Goal: Communication & Community: Connect with others

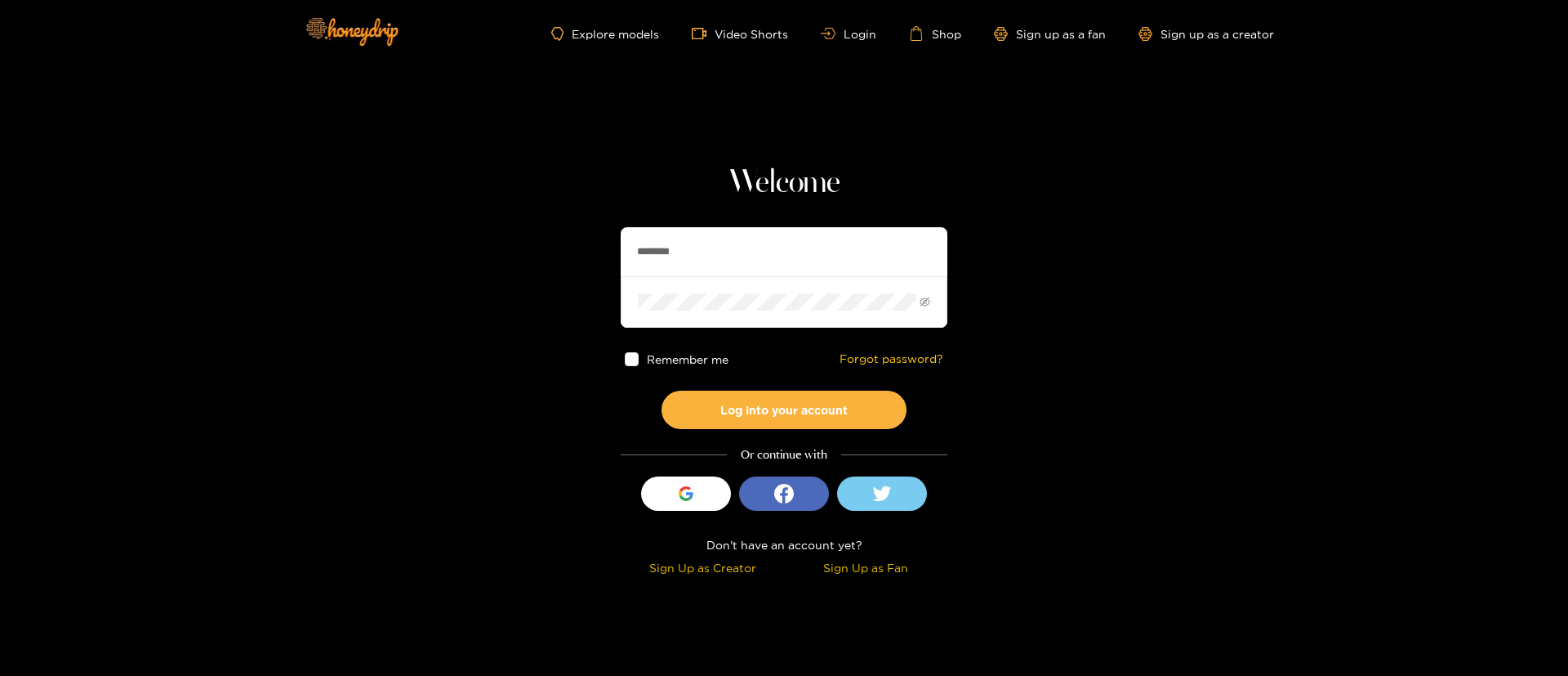
click at [705, 242] on input "********" at bounding box center [784, 251] width 327 height 49
click at [674, 249] on input "**********" at bounding box center [784, 251] width 327 height 49
type input "********"
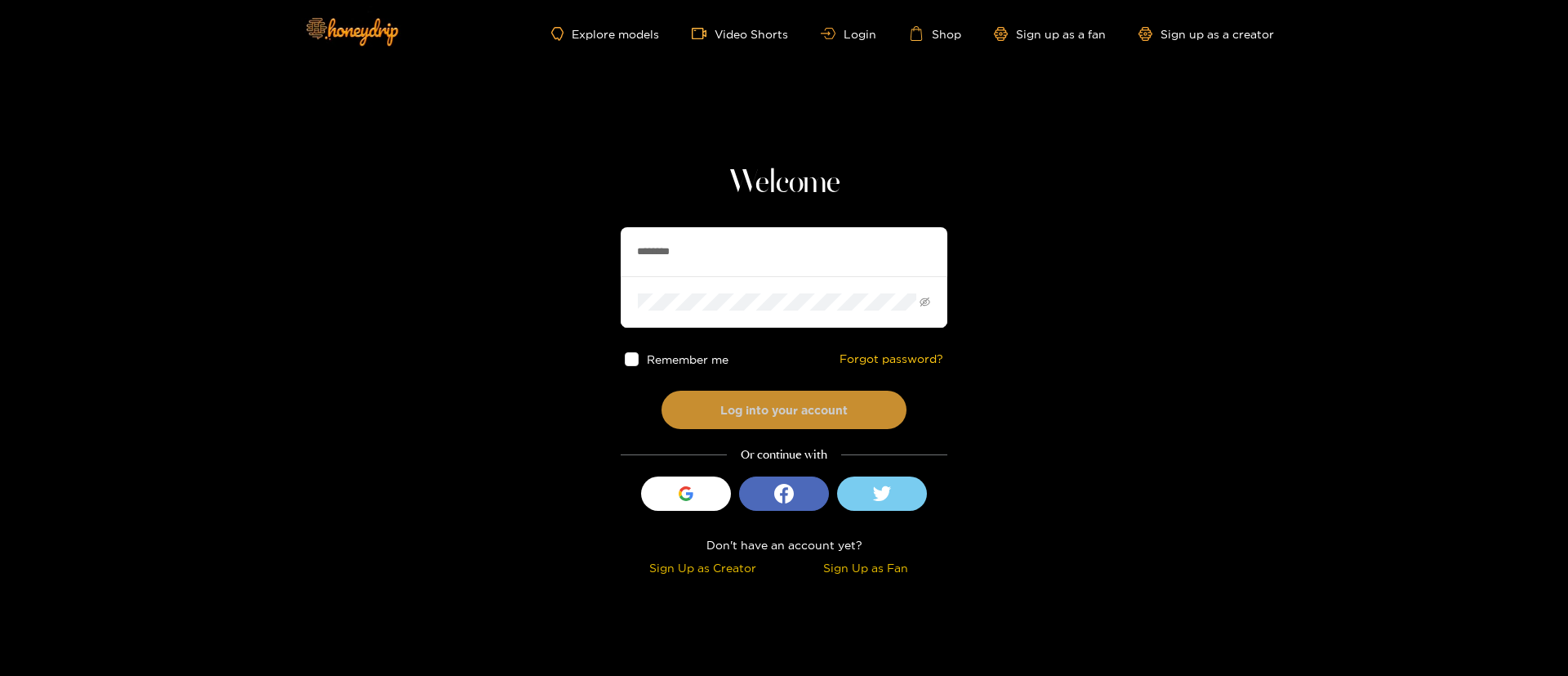
click at [783, 394] on button "Log into your account" at bounding box center [784, 409] width 245 height 39
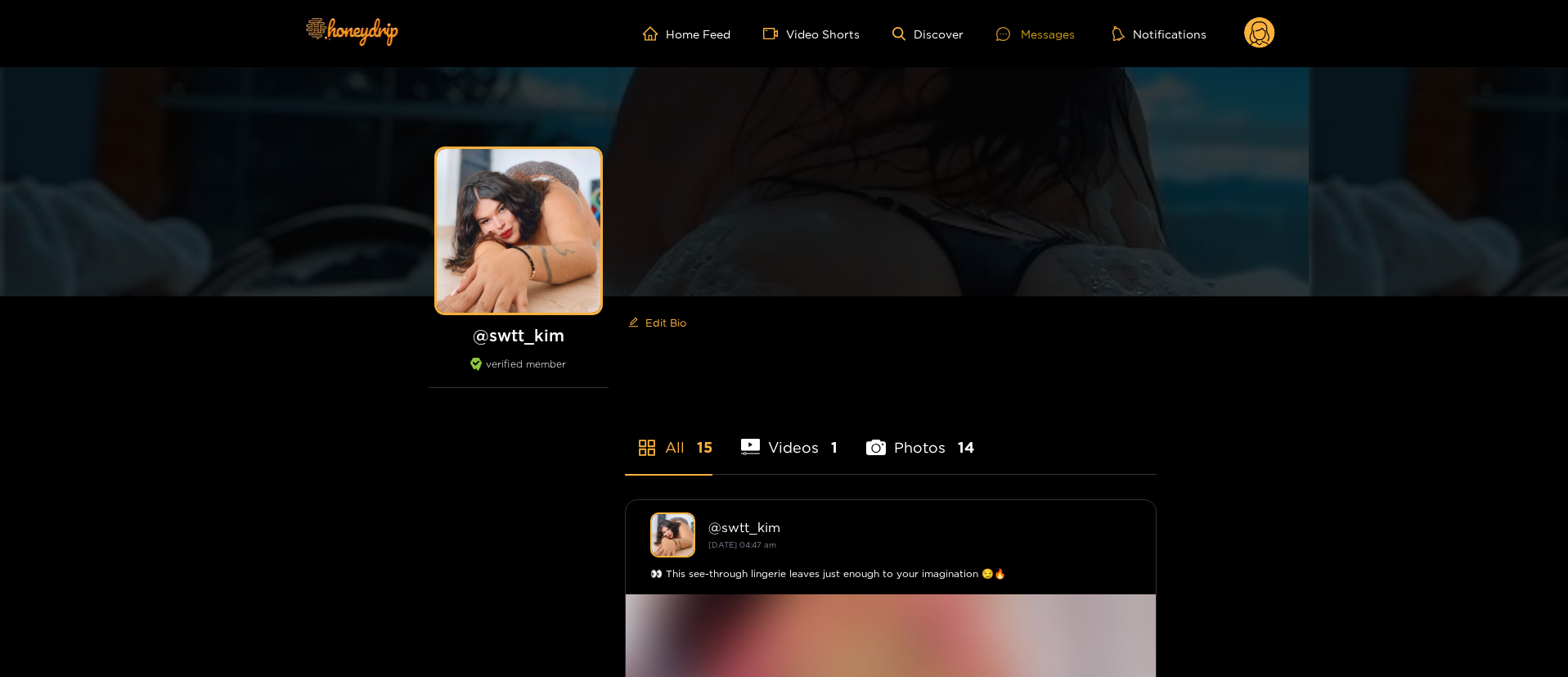
click at [1046, 38] on div "Messages" at bounding box center [1035, 34] width 78 height 19
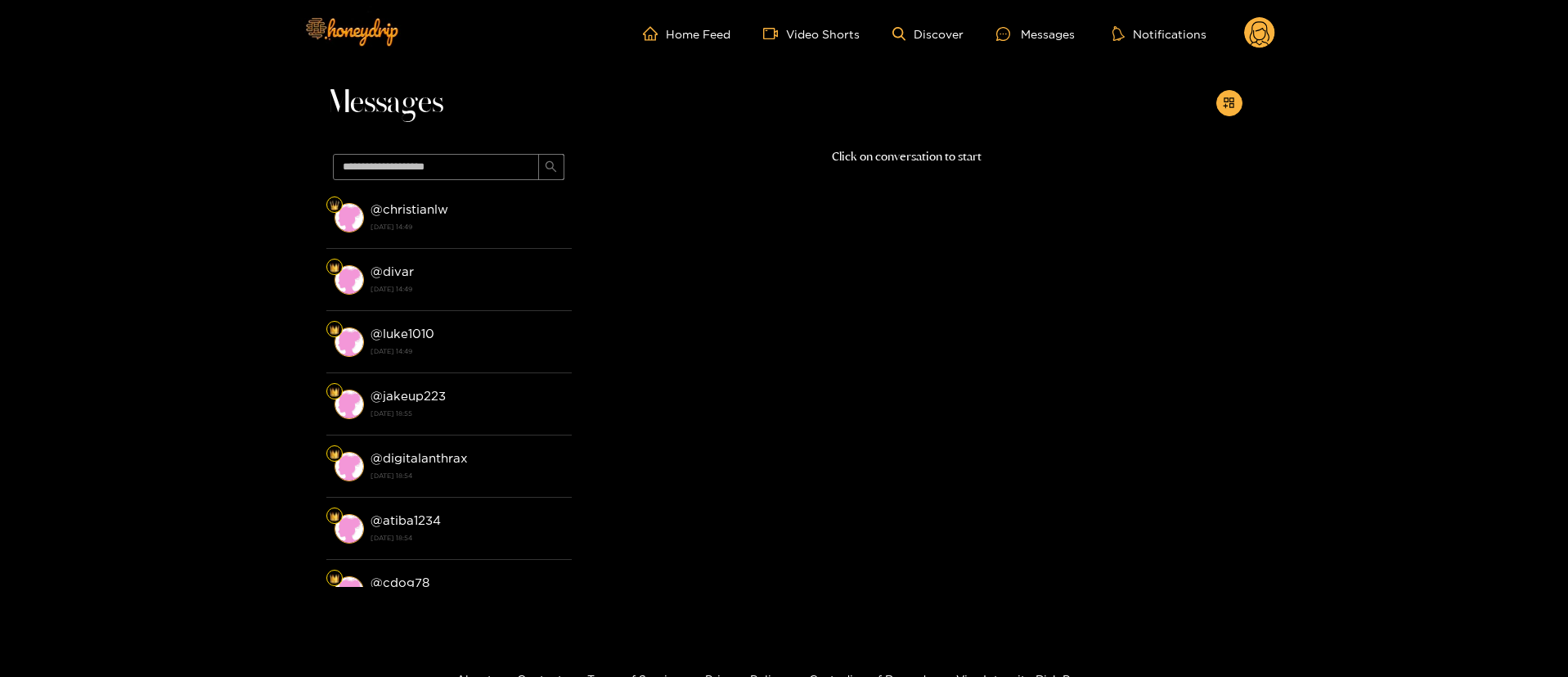
click at [1269, 33] on circle at bounding box center [1259, 32] width 31 height 31
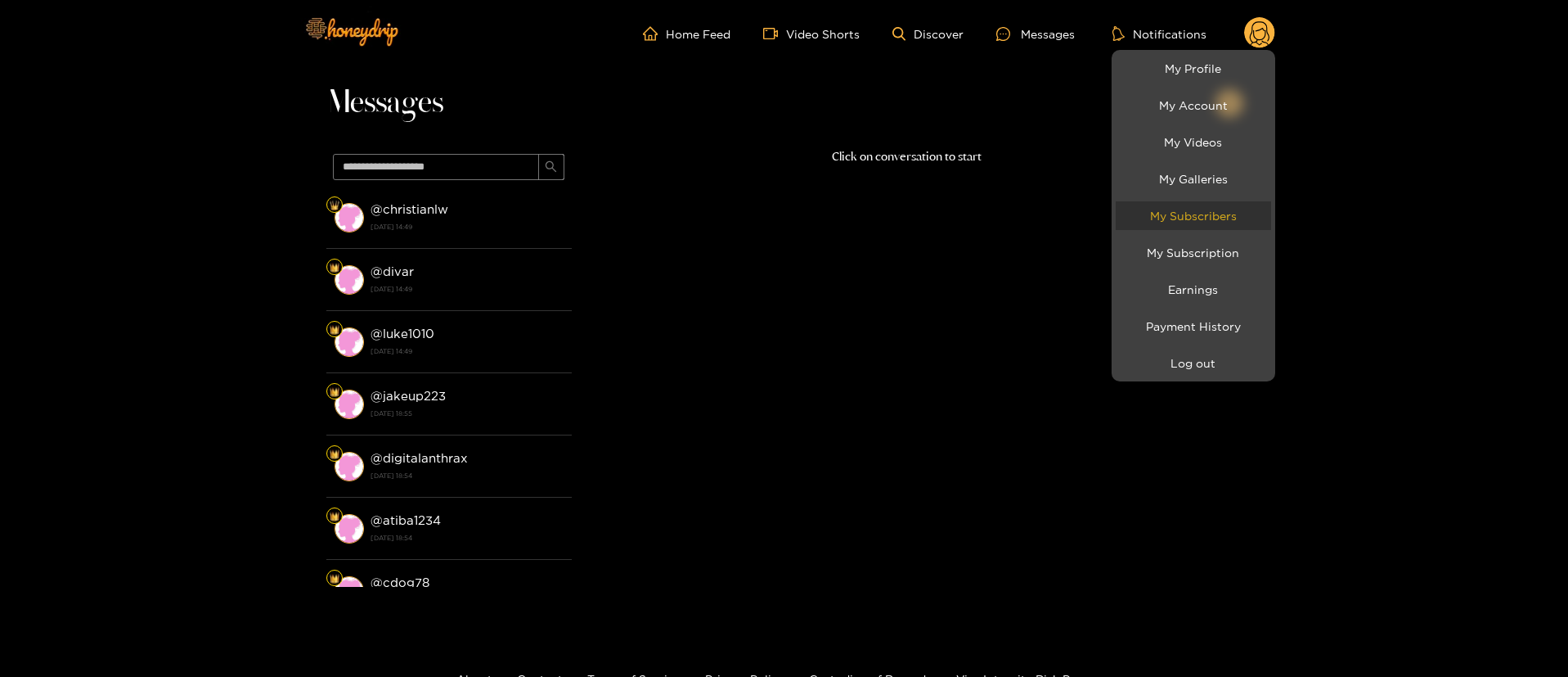
click at [1222, 216] on link "My Subscribers" at bounding box center [1193, 215] width 156 height 29
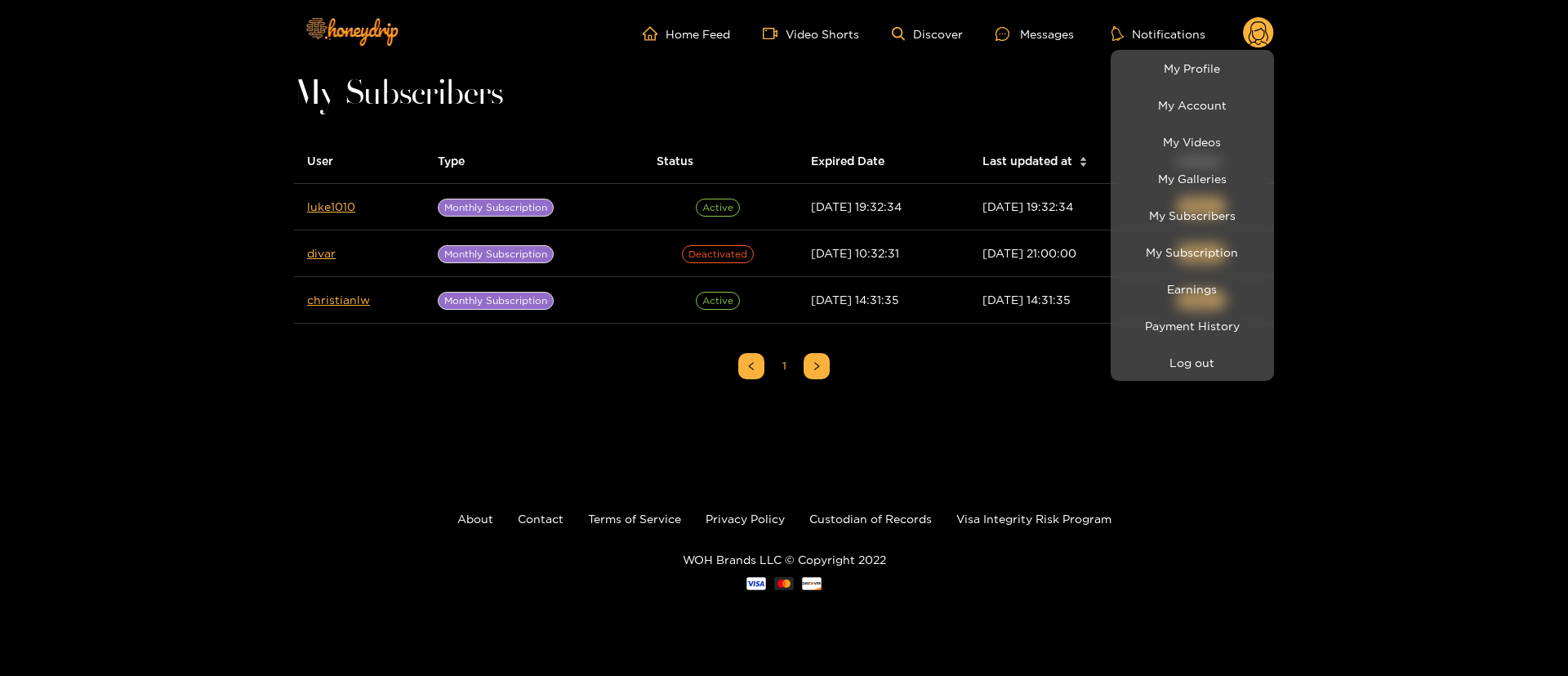
click at [399, 425] on div at bounding box center [784, 338] width 1568 height 676
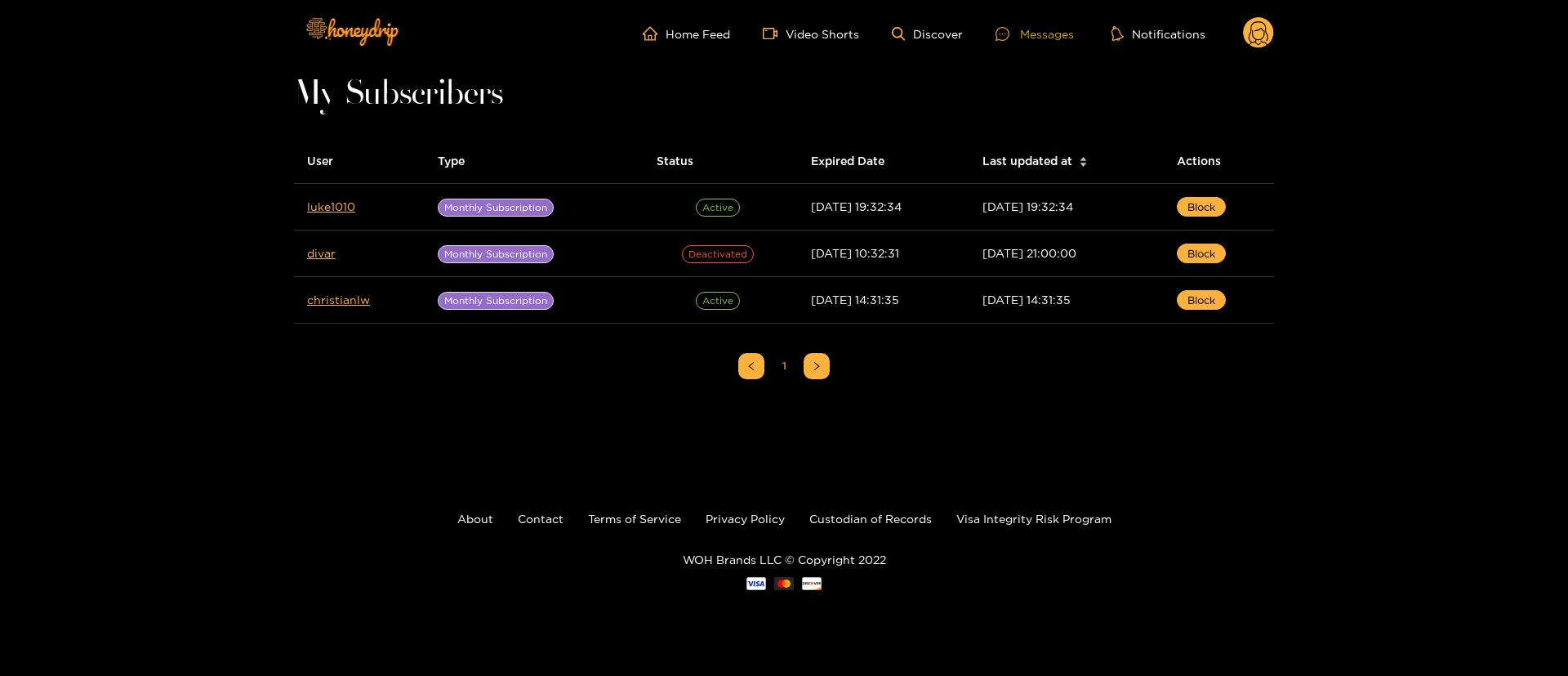
click at [1042, 27] on div "Messages" at bounding box center [1034, 34] width 78 height 19
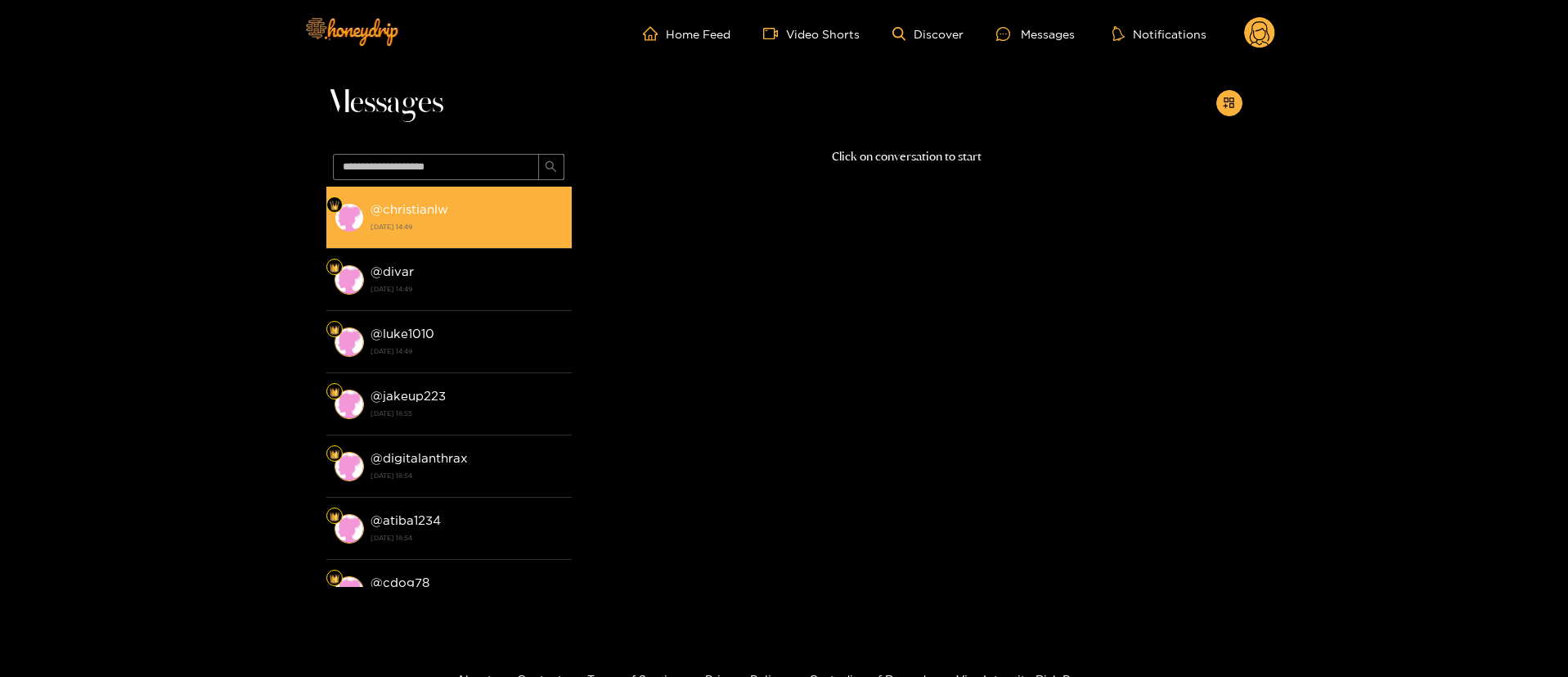
click at [493, 204] on div "@ christianlw 22 August 2025 14:49" at bounding box center [466, 216] width 194 height 37
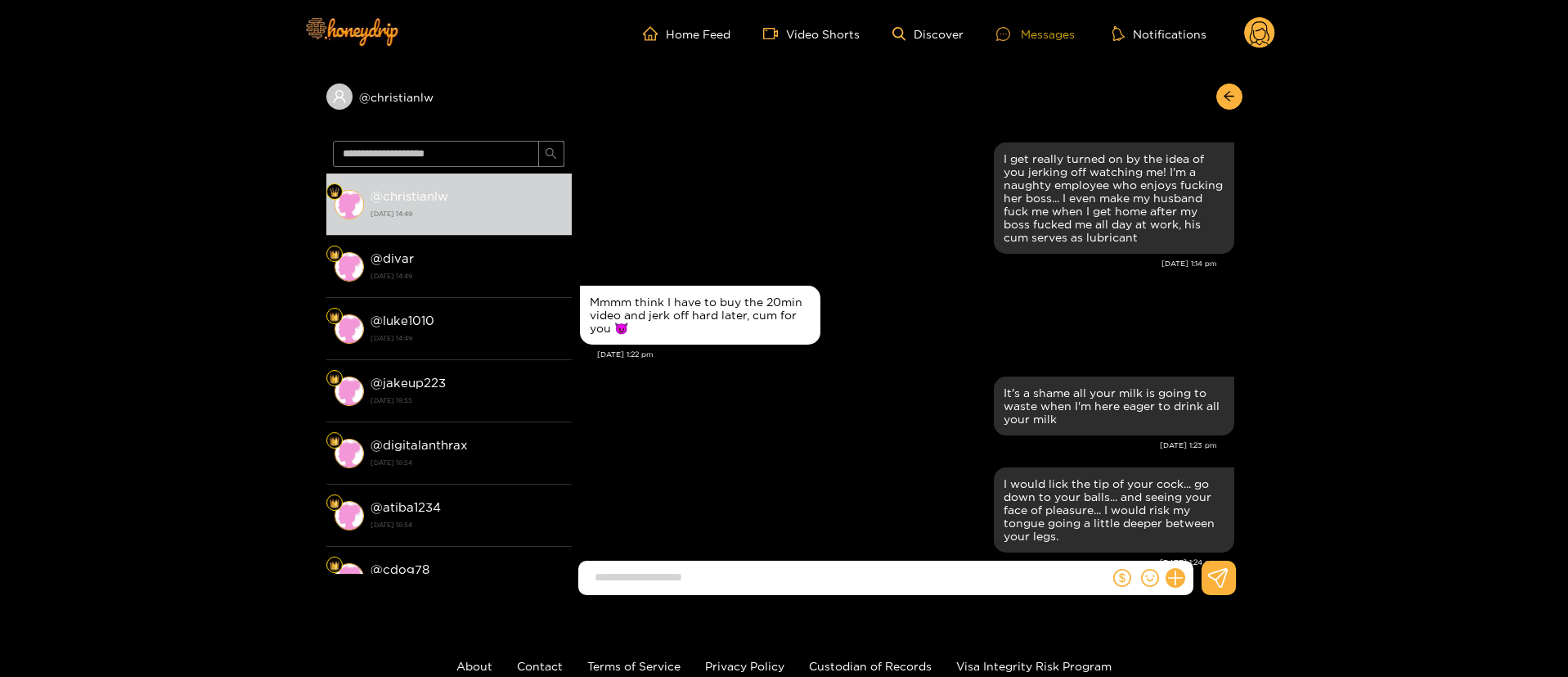
scroll to position [2880, 0]
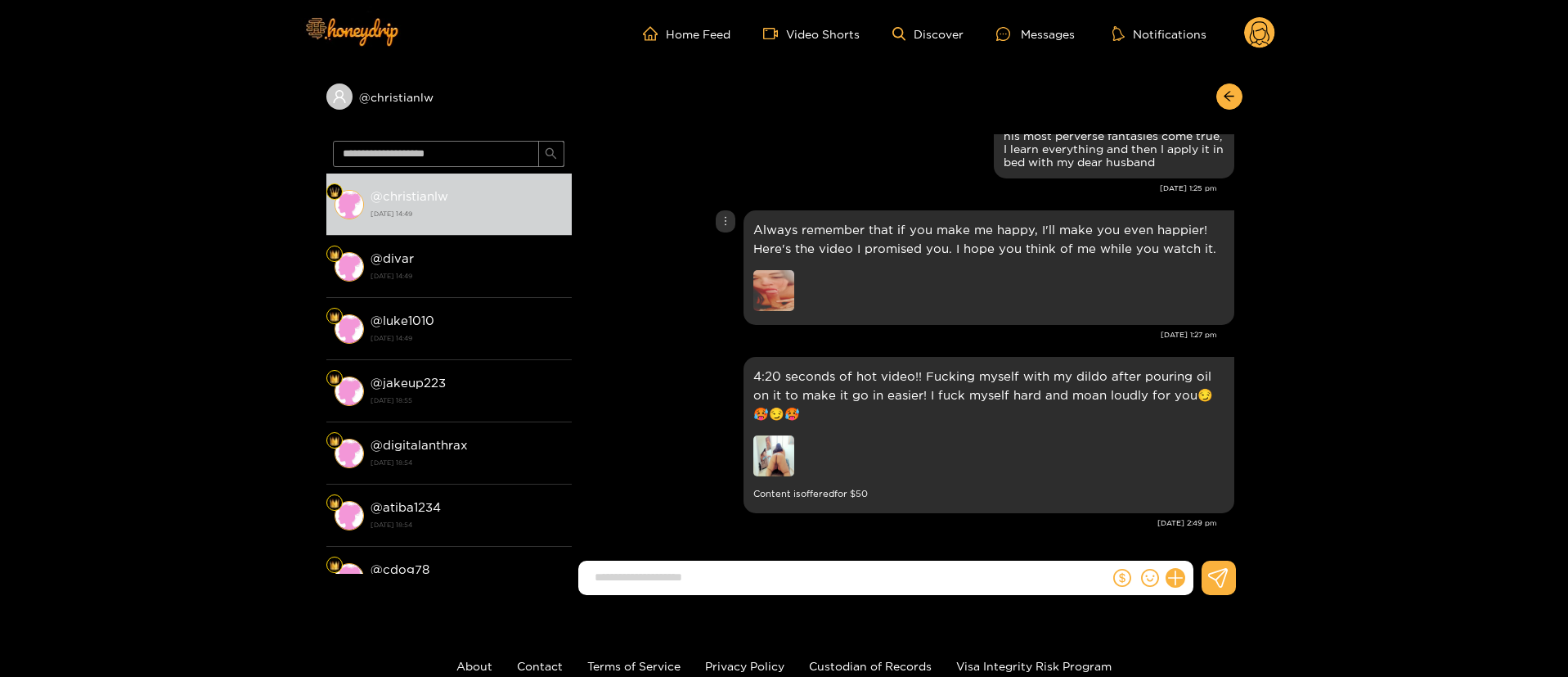
click at [699, 295] on div "Always remember that if you make me happy, I'll make you even happier! Here's t…" at bounding box center [906, 268] width 654 height 123
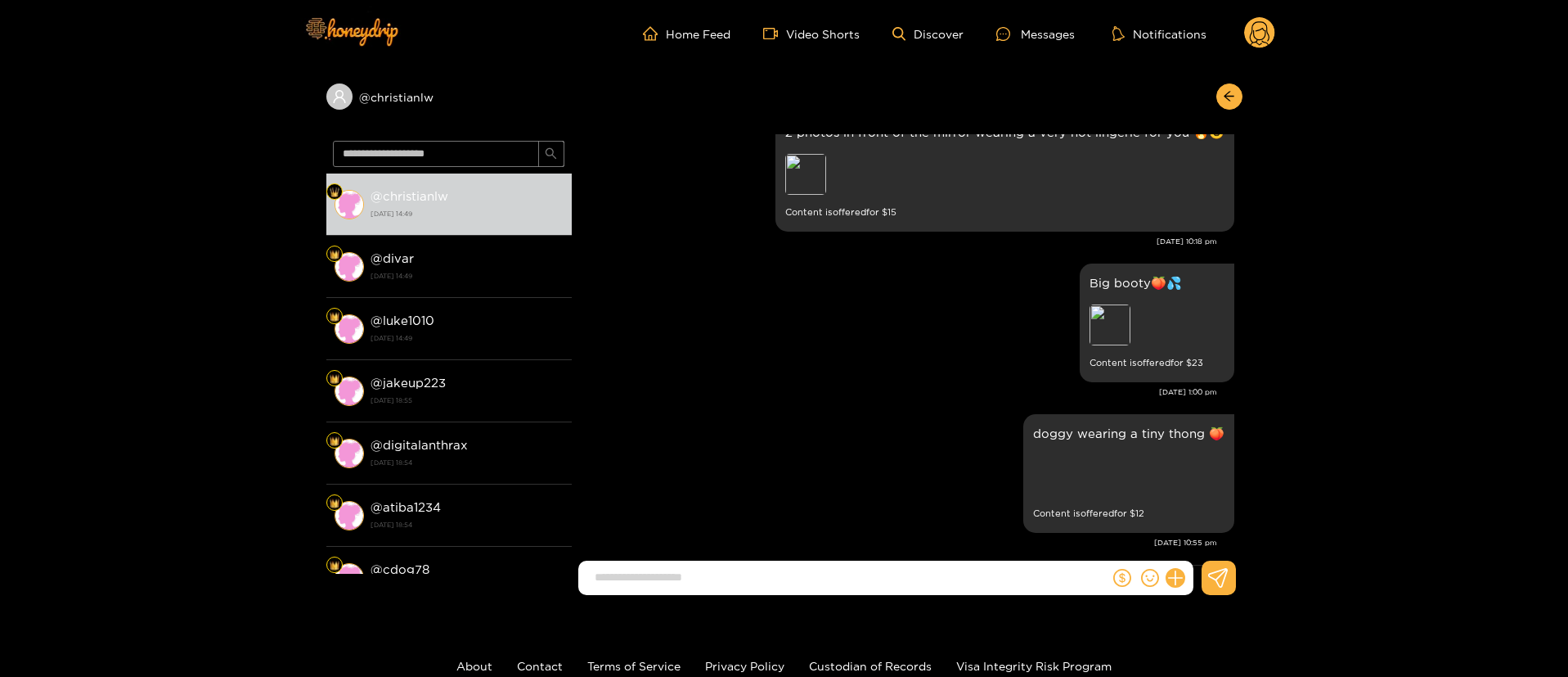
scroll to position [0, 0]
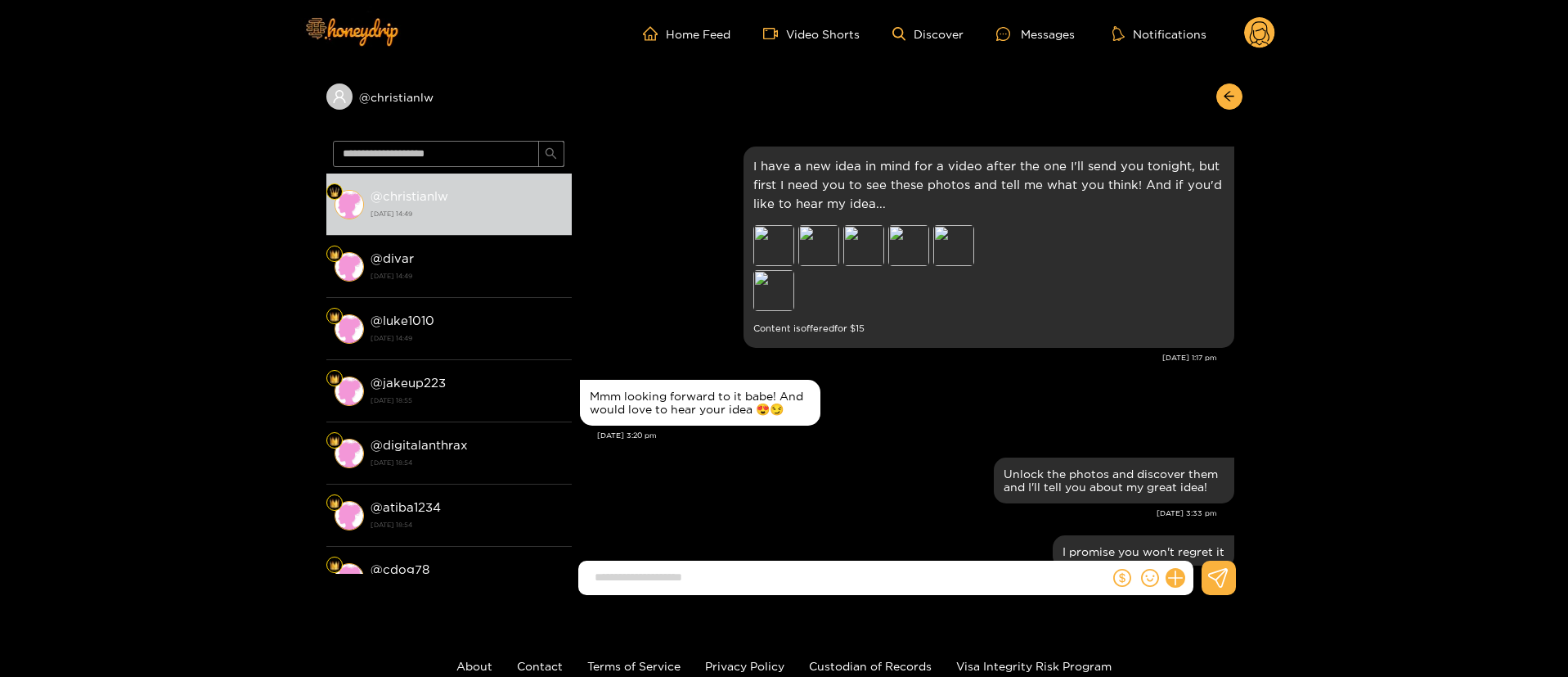
click at [919, 465] on div "Unlock the photos and discover them and I'll tell you about my great idea!" at bounding box center [906, 480] width 654 height 54
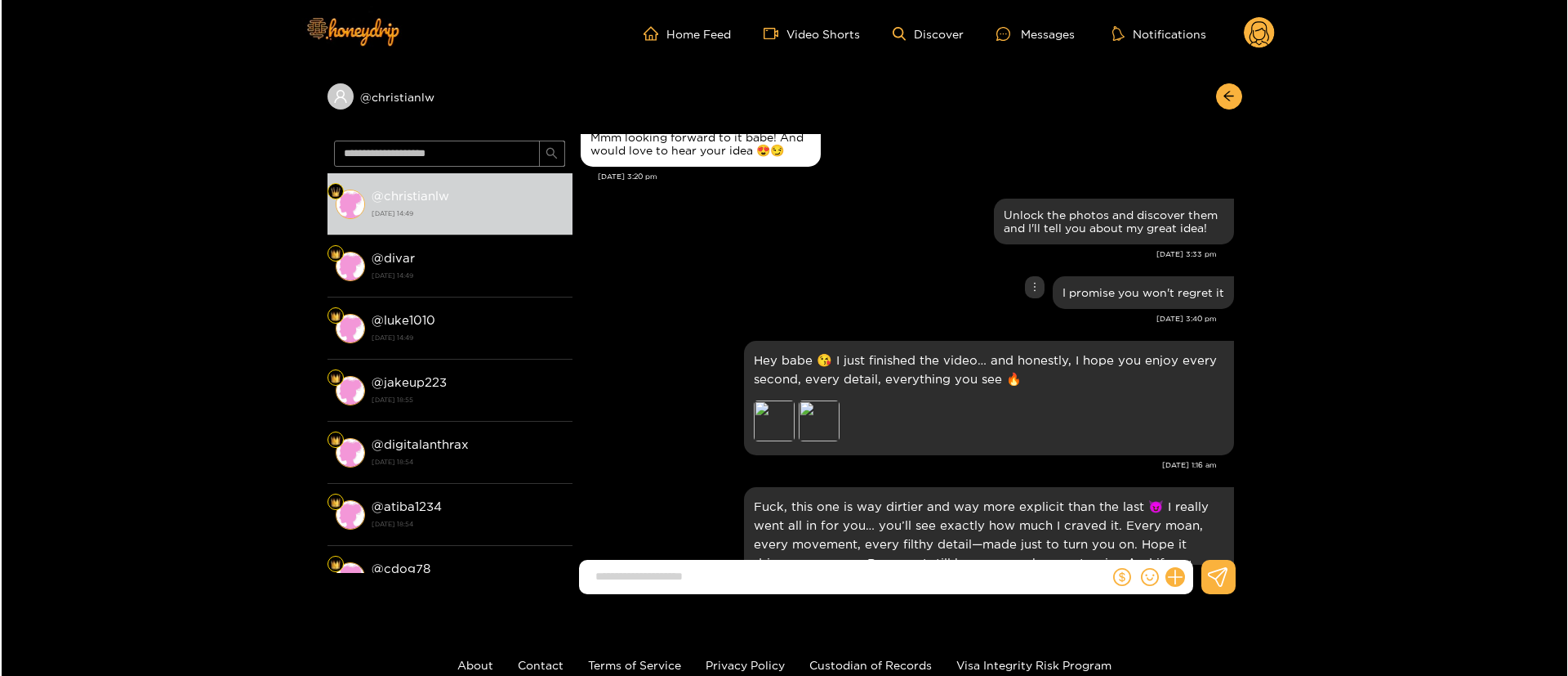
scroll to position [368, 0]
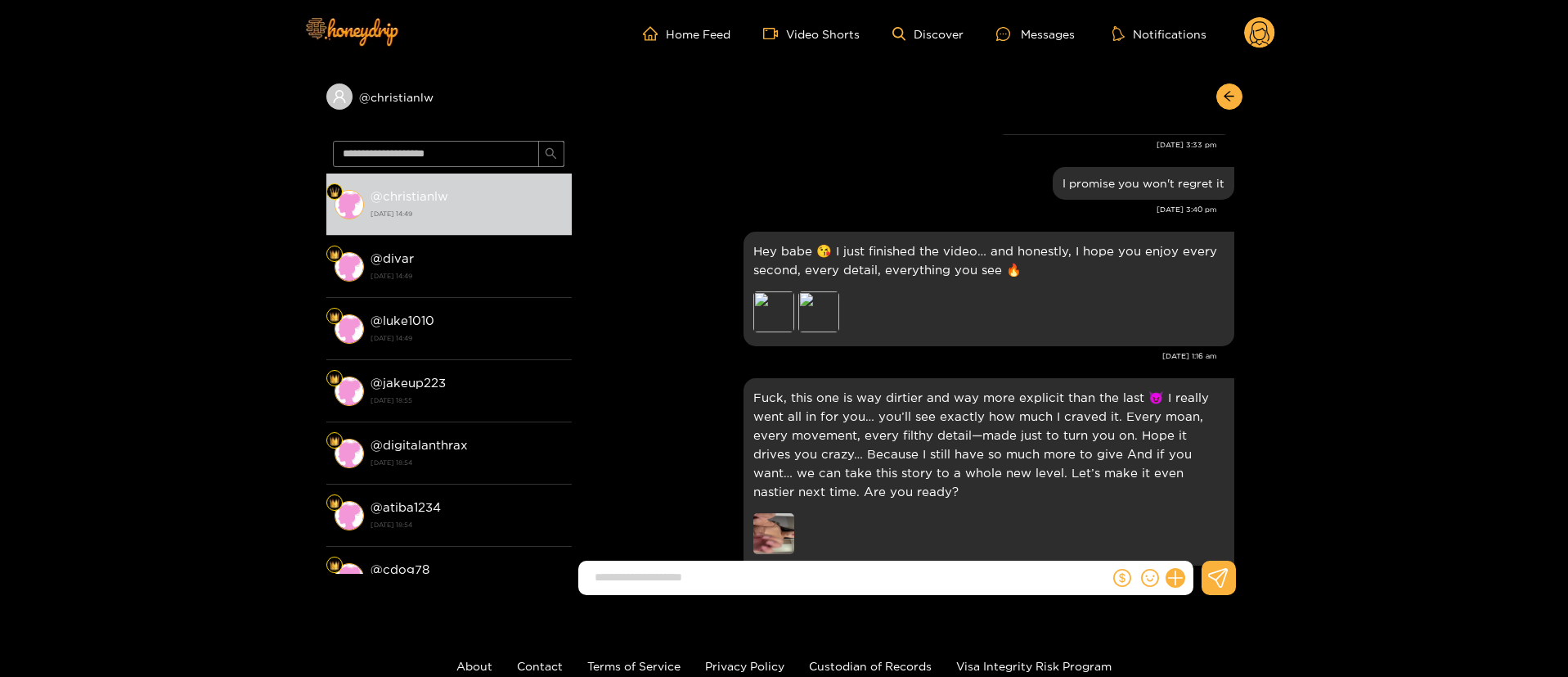
click at [1244, 34] on circle at bounding box center [1259, 32] width 31 height 31
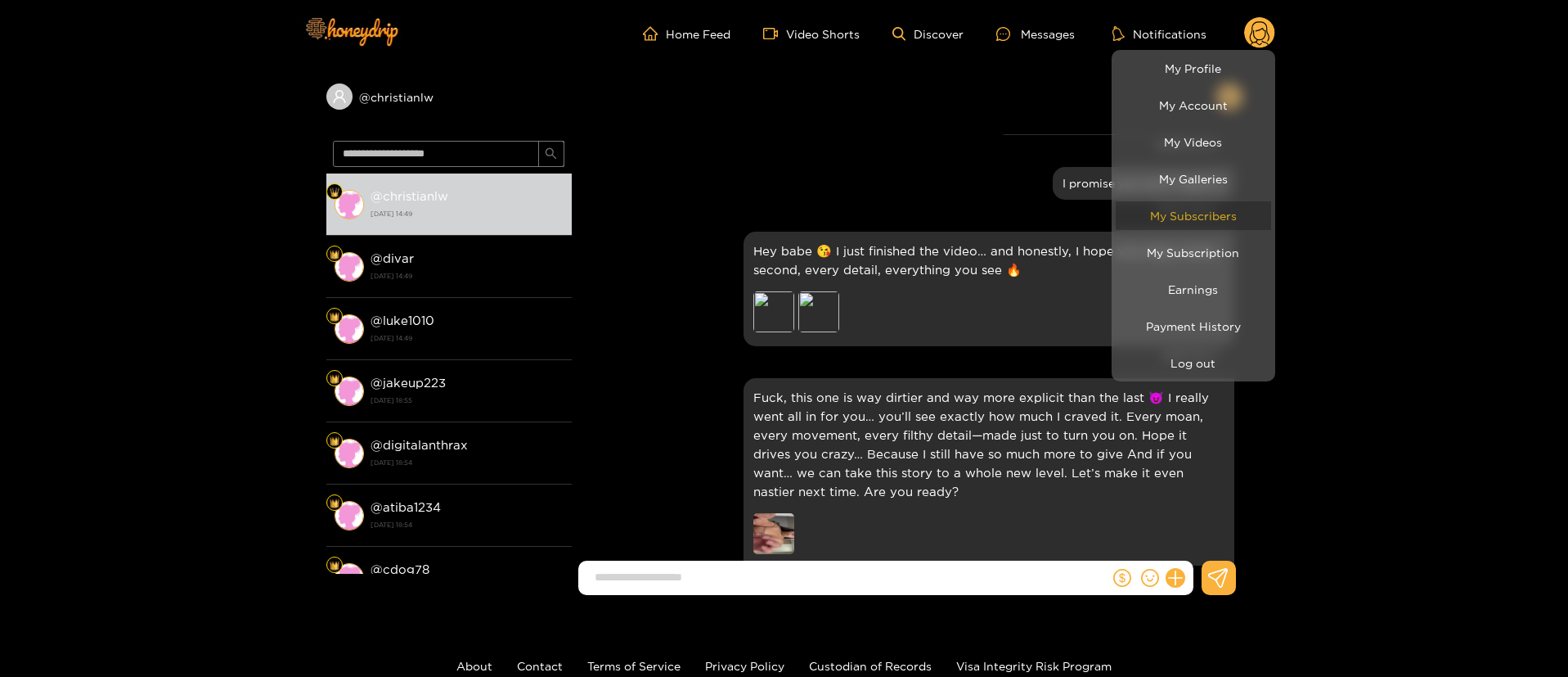
click at [1187, 212] on link "My Subscribers" at bounding box center [1193, 215] width 156 height 29
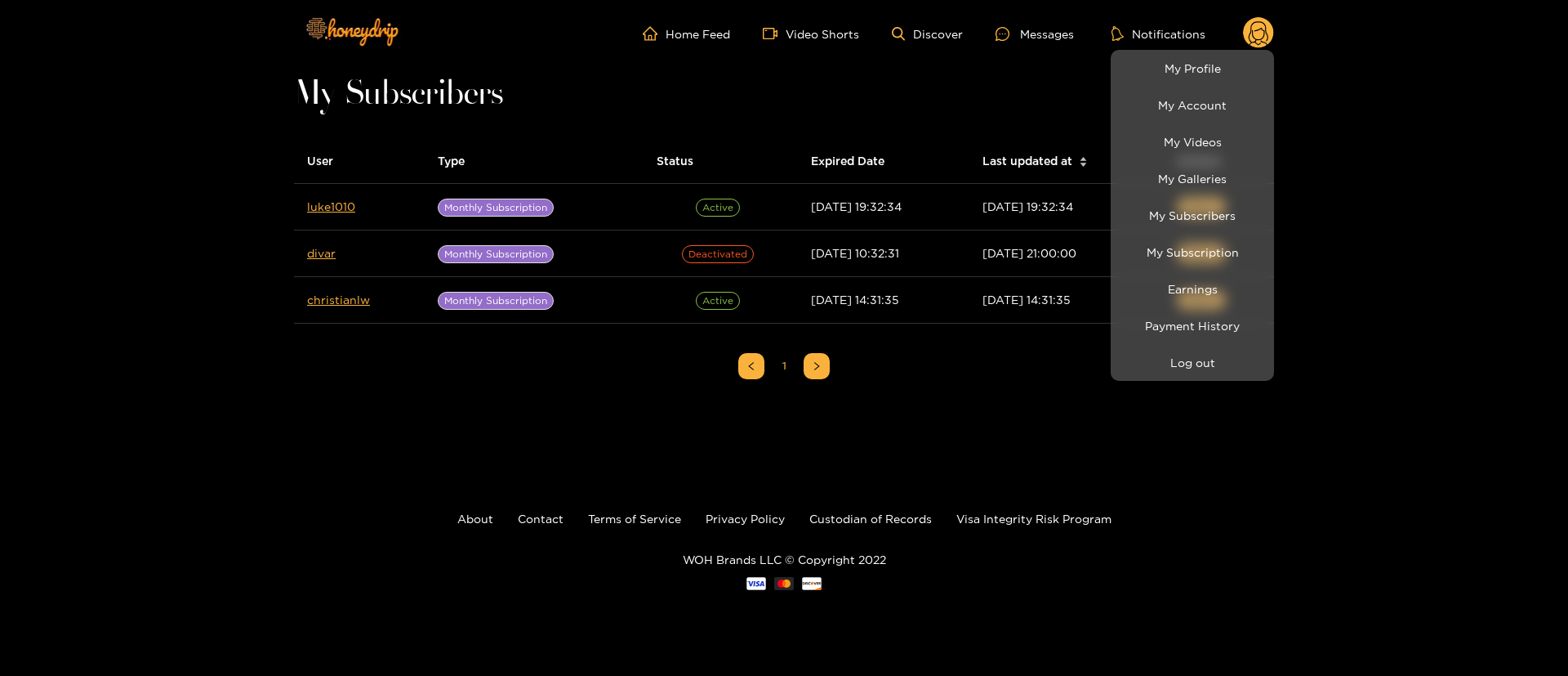
click at [481, 380] on div at bounding box center [784, 338] width 1568 height 676
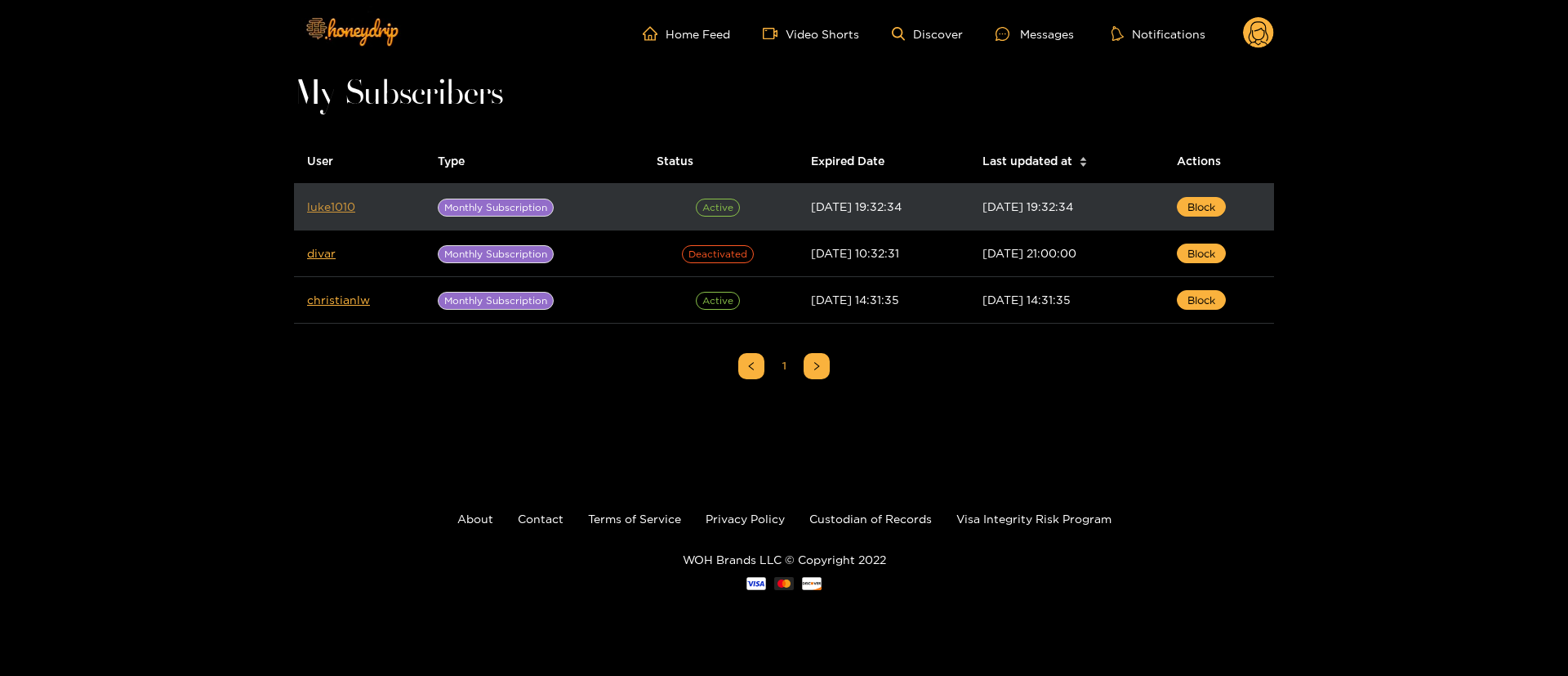
drag, startPoint x: 320, startPoint y: 213, endPoint x: 312, endPoint y: 208, distance: 9.4
click at [265, 208] on div "Home Feed Video Shorts Discover Messages Notifications 0 My Subscribers User Ty…" at bounding box center [784, 319] width 1568 height 639
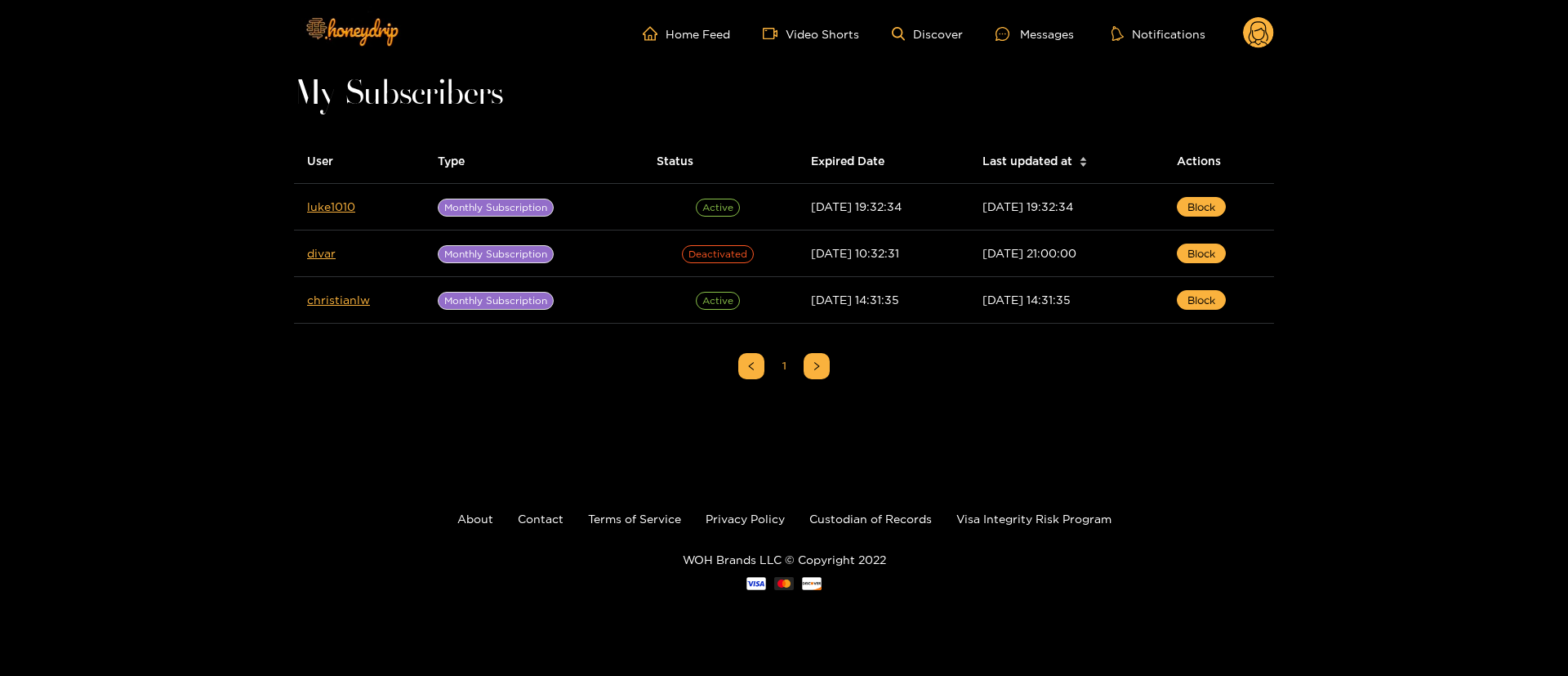
click at [1269, 23] on circle at bounding box center [1257, 32] width 31 height 31
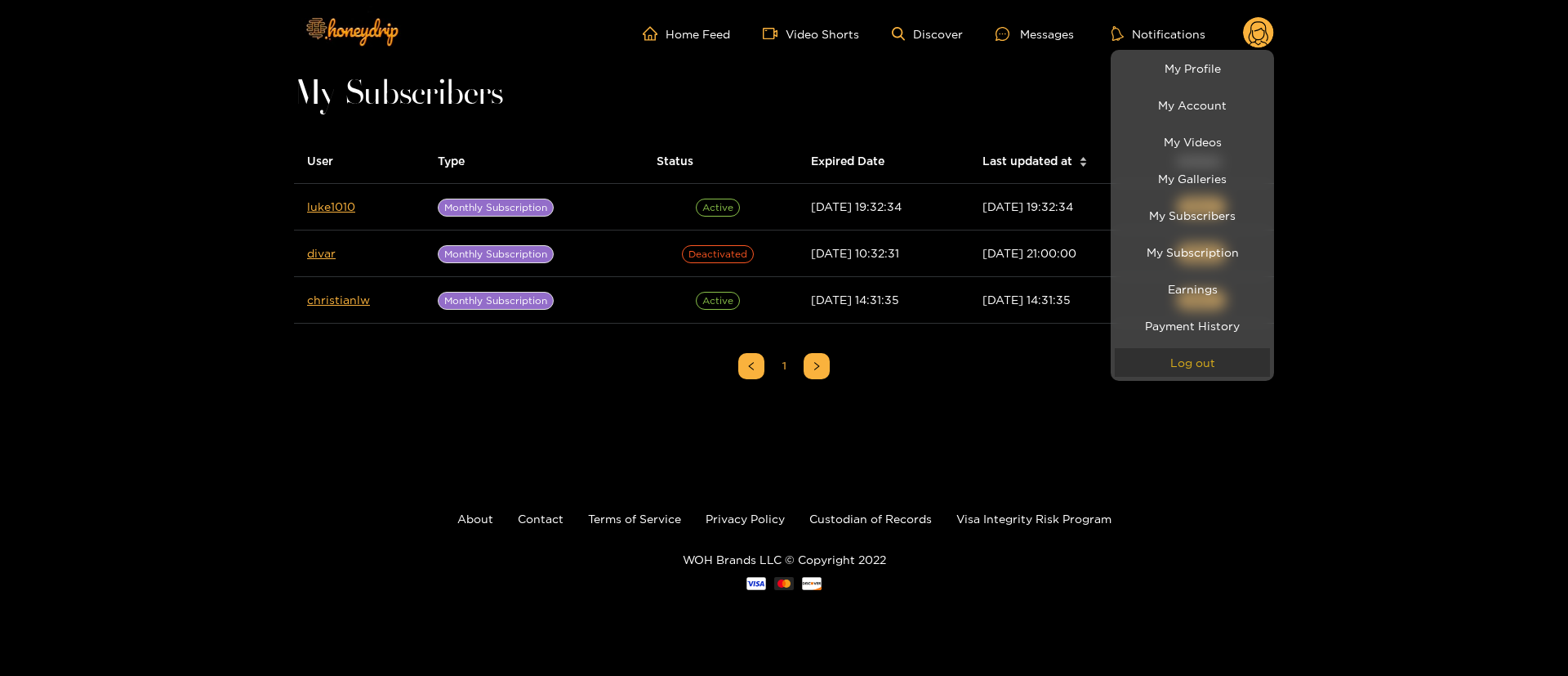
click at [1199, 361] on button "Log out" at bounding box center [1192, 362] width 156 height 29
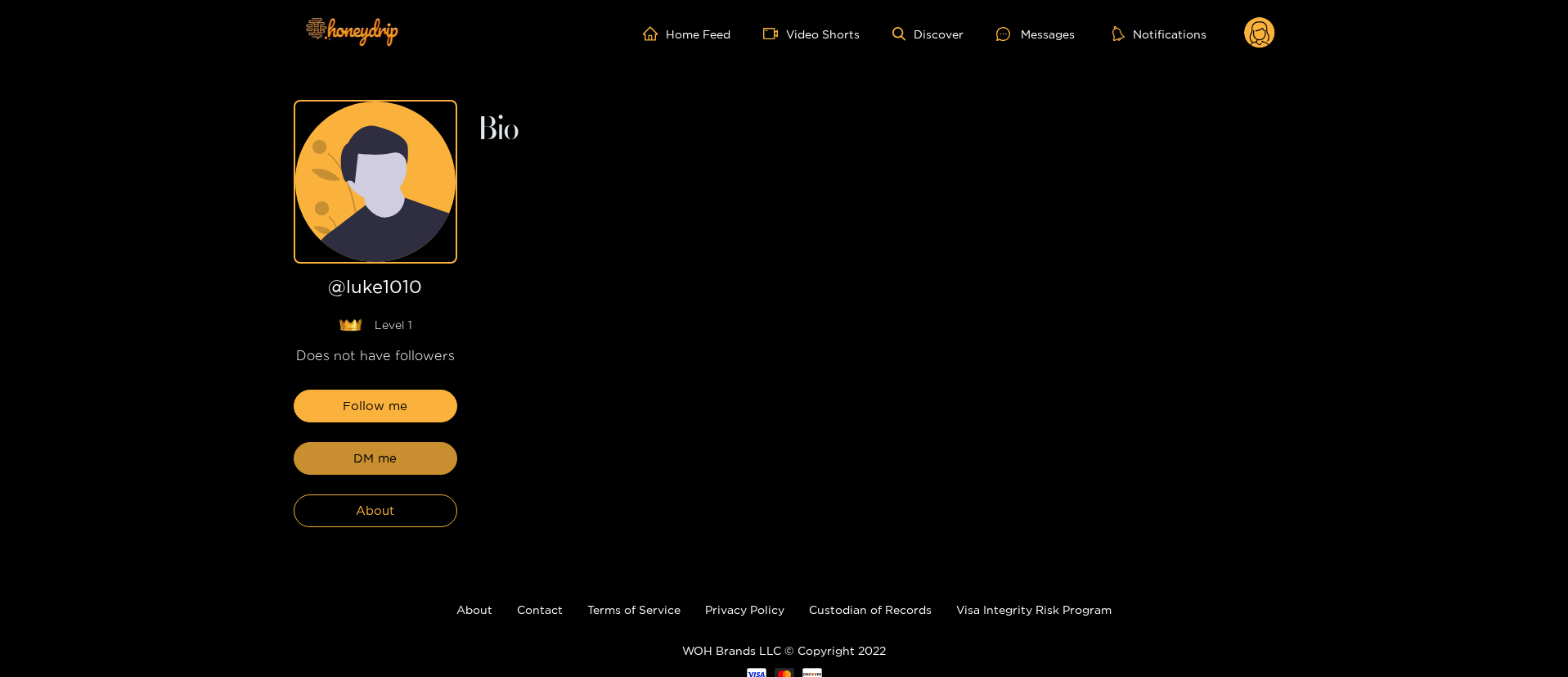
click at [415, 452] on button "DM me" at bounding box center [375, 458] width 164 height 33
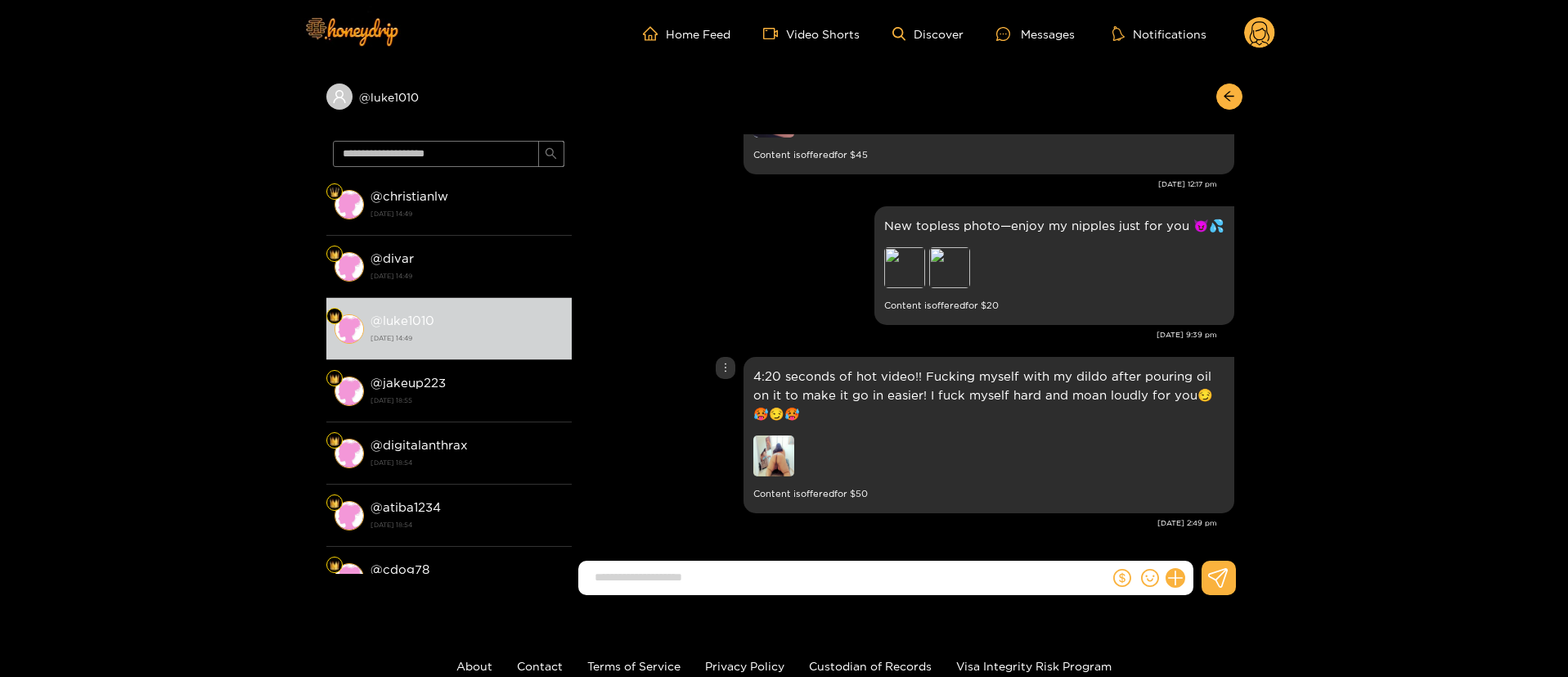
click at [657, 391] on div "4:20 seconds of hot video!! Fucking myself with my dildo after pouring oil on i…" at bounding box center [906, 435] width 654 height 165
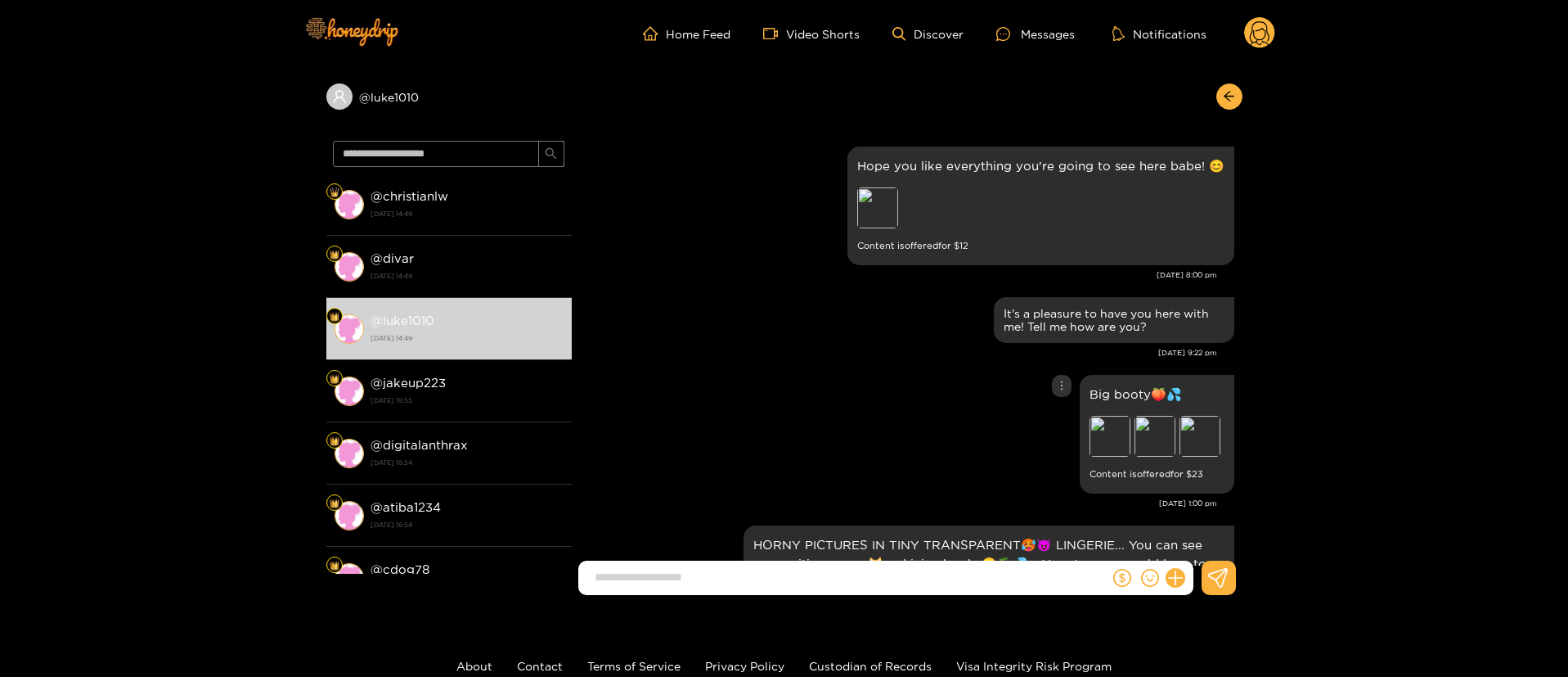
click at [877, 448] on div "Big booty🍑💦 Preview Preview Preview Content is offered for $ 23" at bounding box center [906, 434] width 654 height 127
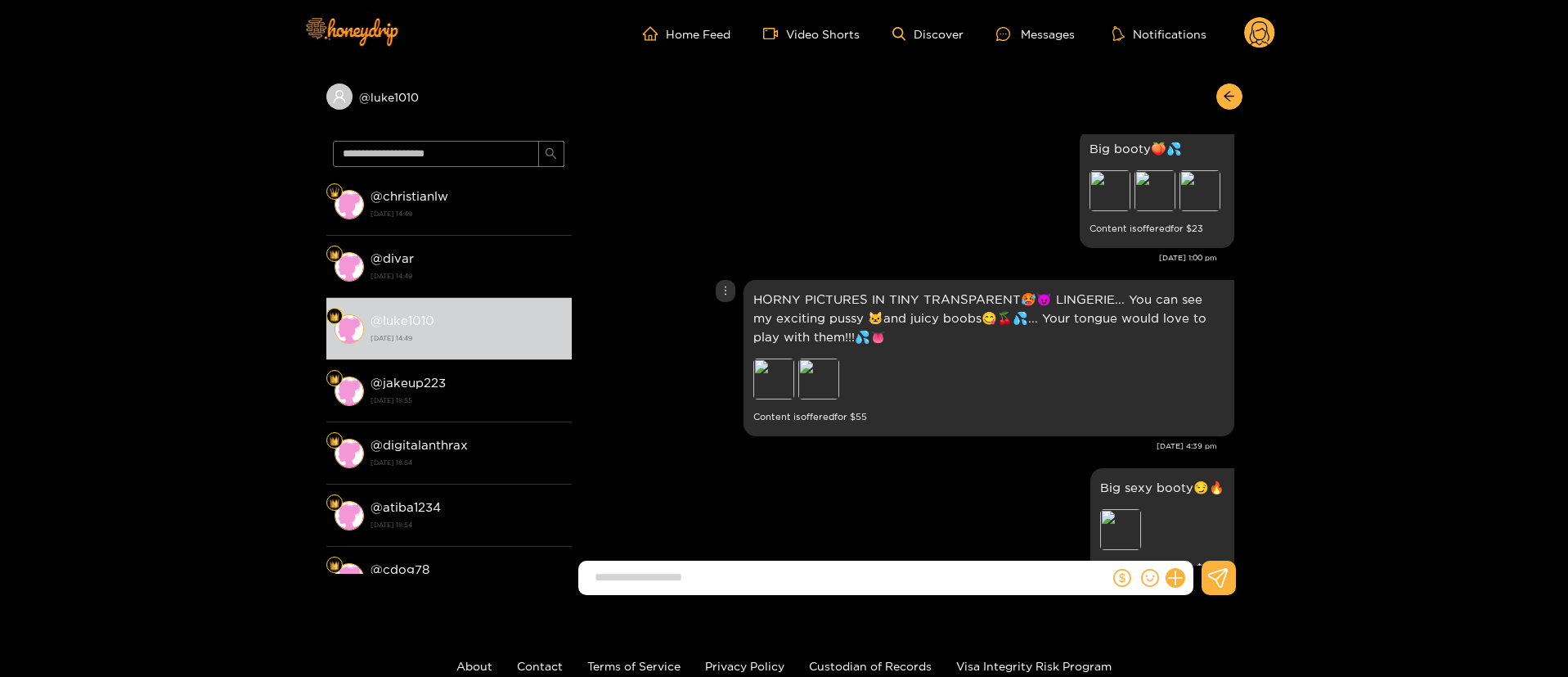
scroll to position [368, 0]
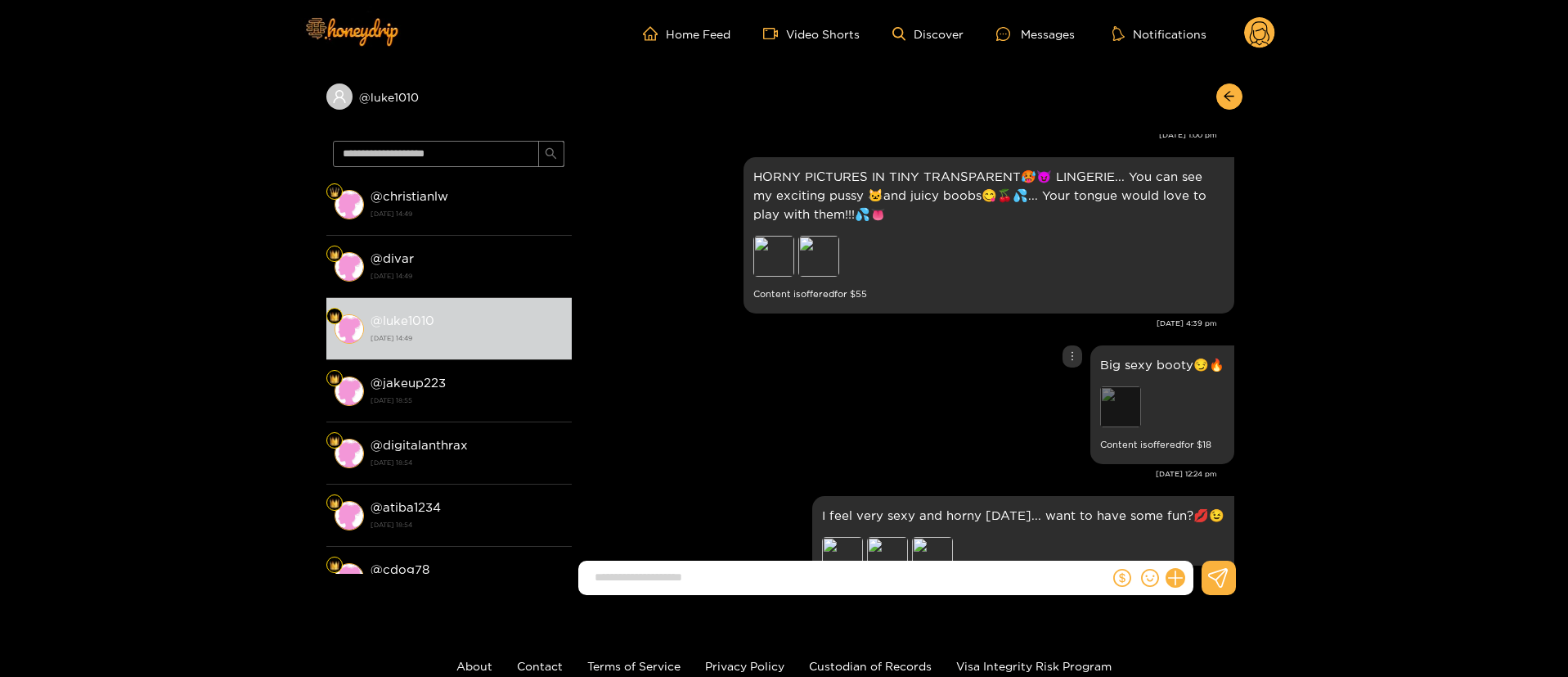
click at [1104, 421] on div "Preview" at bounding box center [1120, 406] width 41 height 41
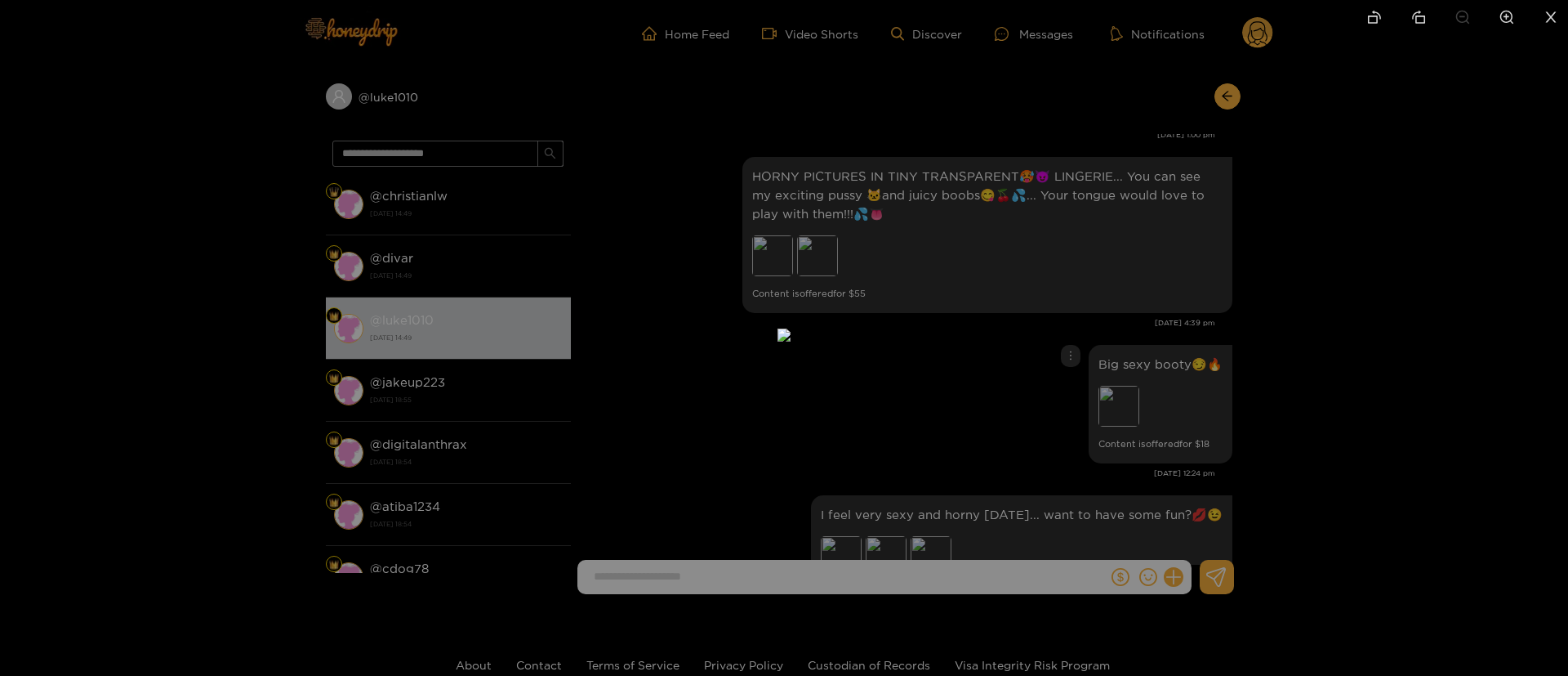
click at [1356, 288] on div at bounding box center [784, 338] width 1568 height 676
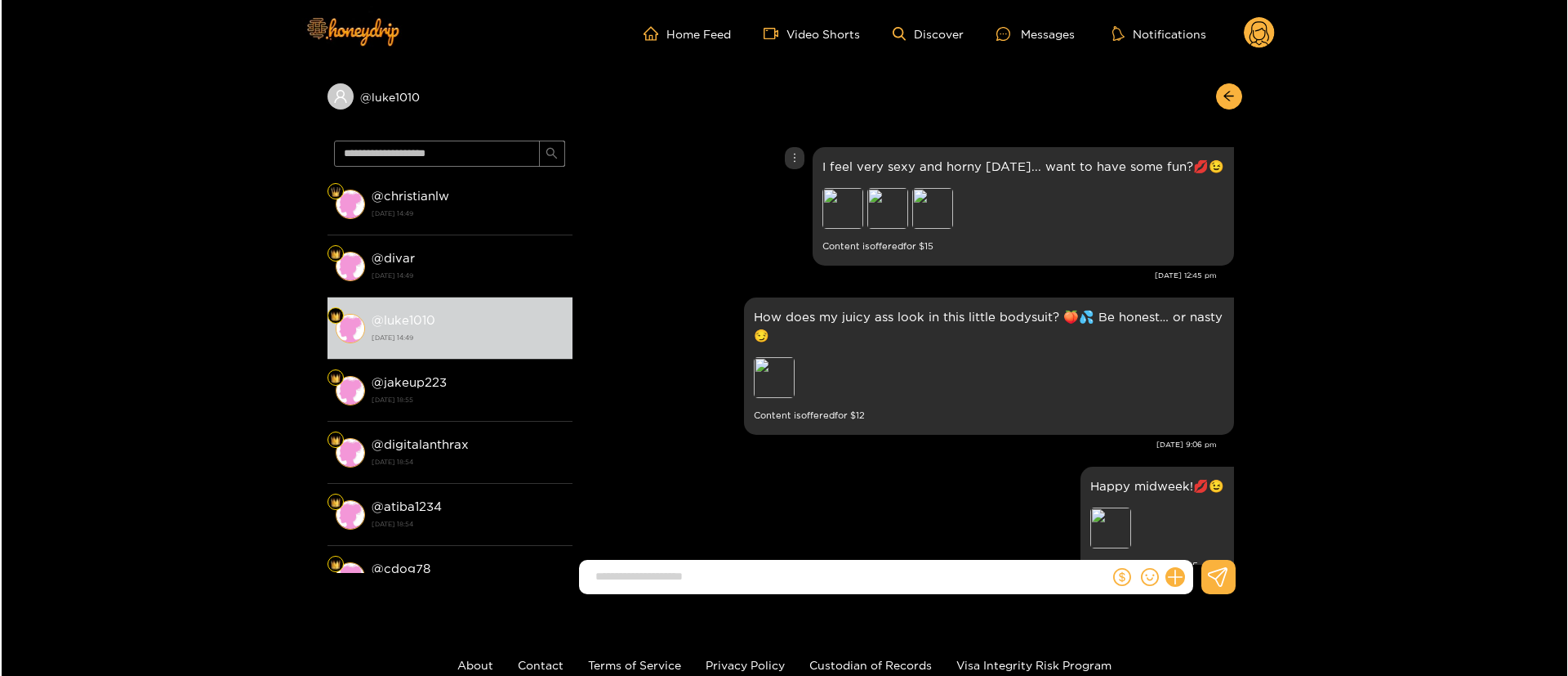
scroll to position [857, 0]
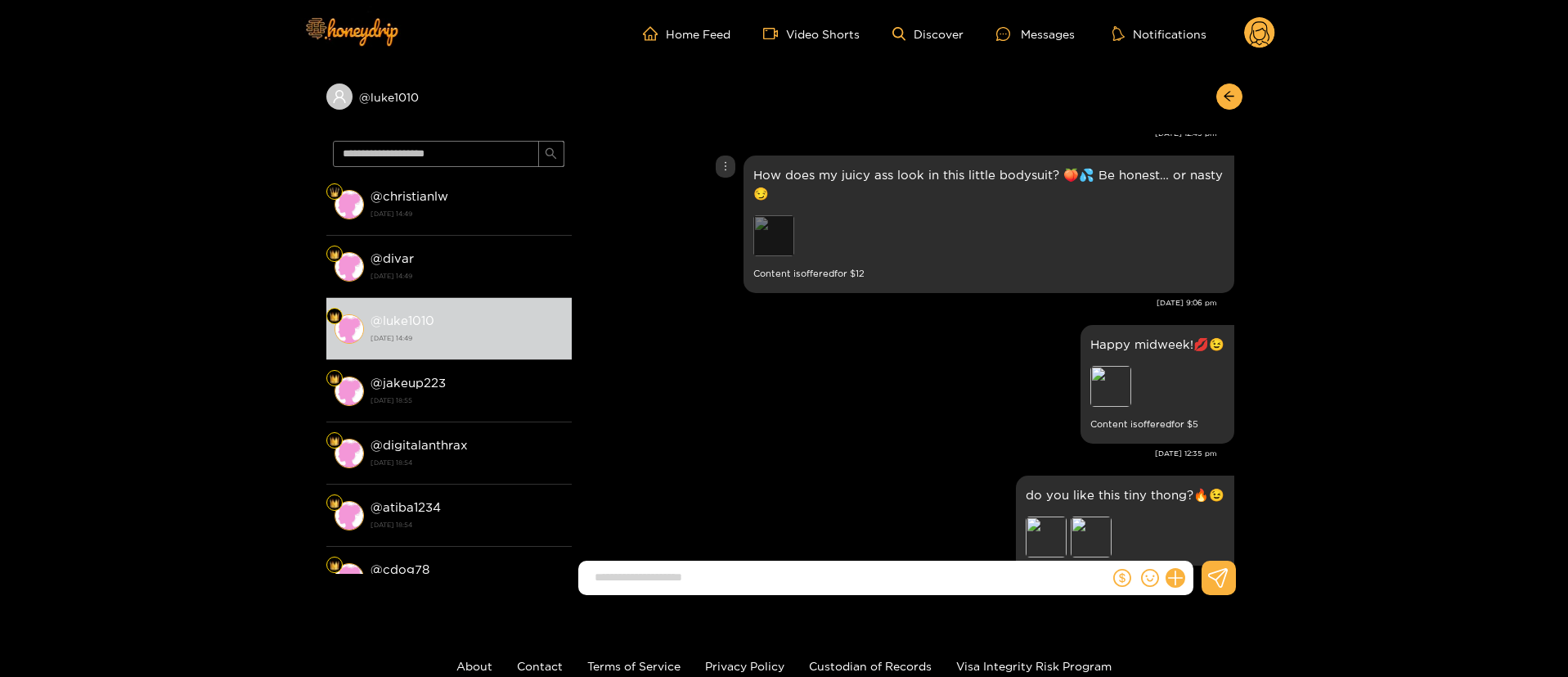
click at [779, 239] on div "Preview" at bounding box center [773, 235] width 41 height 41
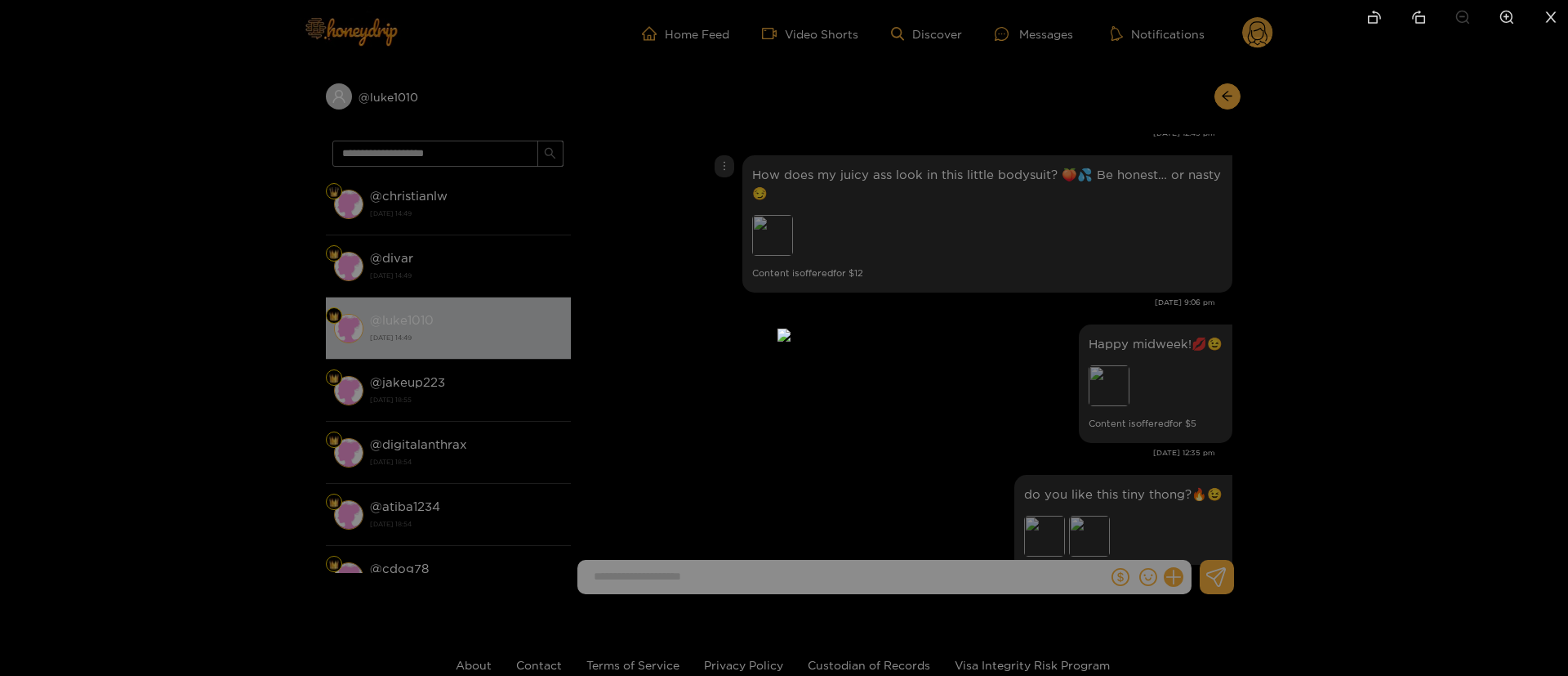
click at [1196, 288] on div at bounding box center [784, 338] width 1568 height 676
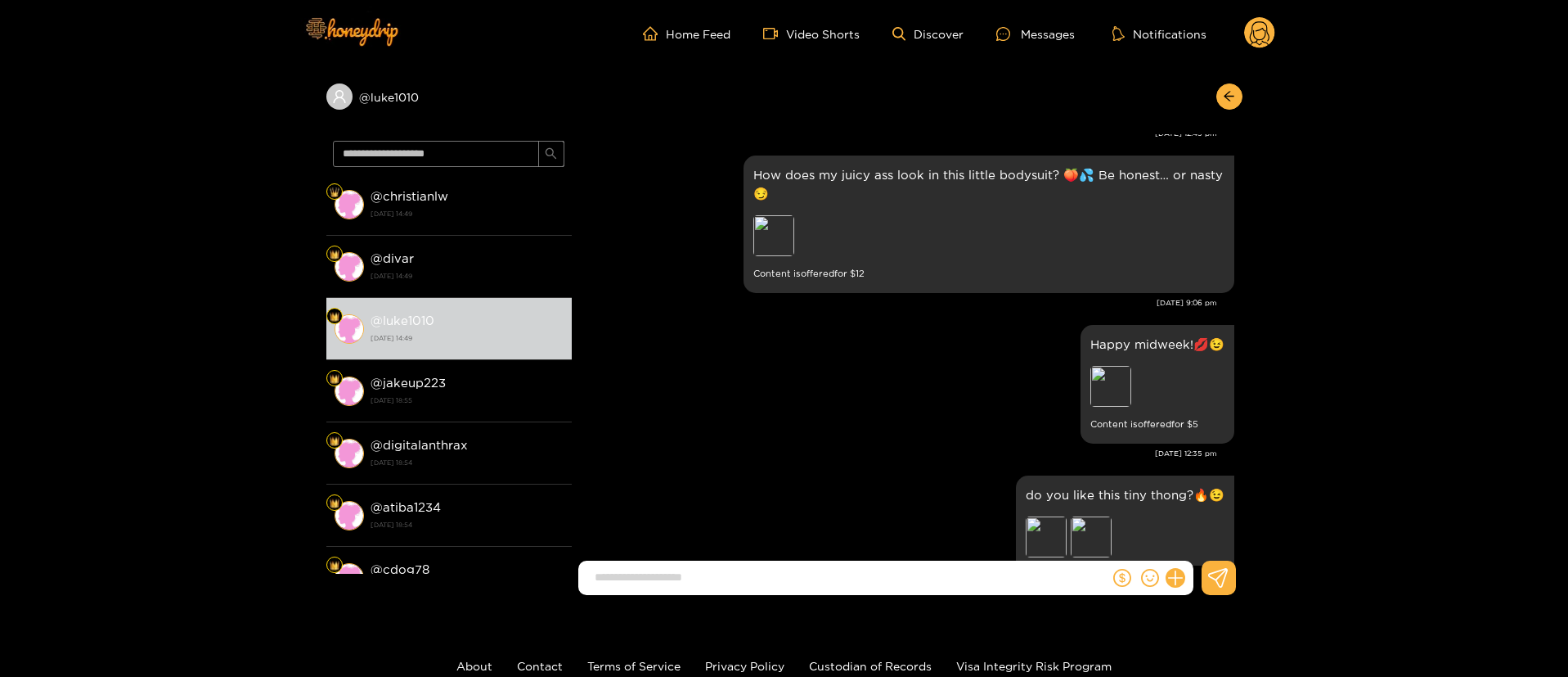
click at [919, 327] on div "Happy midweek!💋😉 Preview Content is offered for $ 5" at bounding box center [906, 384] width 654 height 127
click at [826, 184] on p "How does my juicy ass look in this little bodysuit? 🍑💦 Be honest… or nasty 😏" at bounding box center [988, 184] width 471 height 38
click at [827, 184] on p "How does my juicy ass look in this little bodysuit? 🍑💦 Be honest… or nasty 😏" at bounding box center [988, 184] width 471 height 38
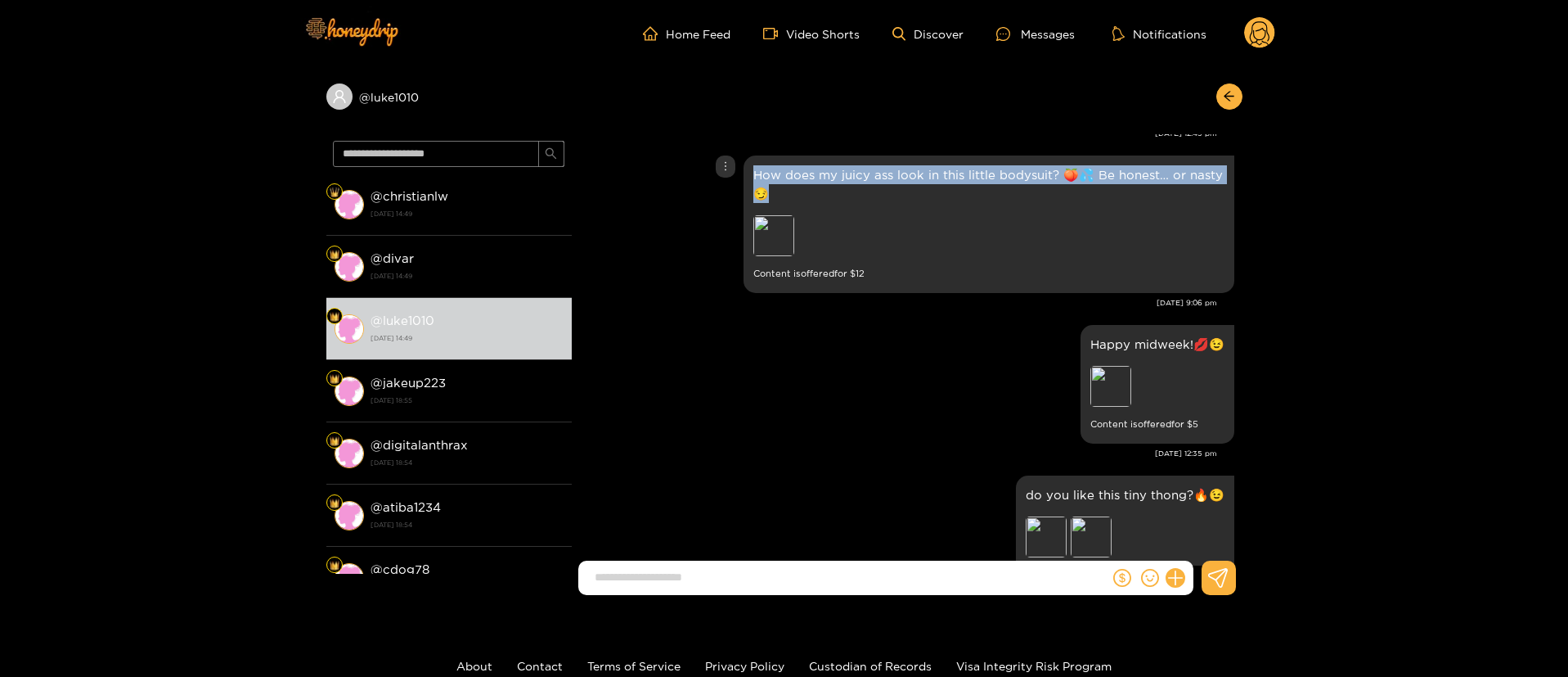
click at [827, 184] on p "How does my juicy ass look in this little bodysuit? 🍑💦 Be honest… or nasty 😏" at bounding box center [988, 184] width 471 height 38
copy p "How does my juicy ass look in this little bodysuit? 🍑💦 Be honest… or nasty 😏"
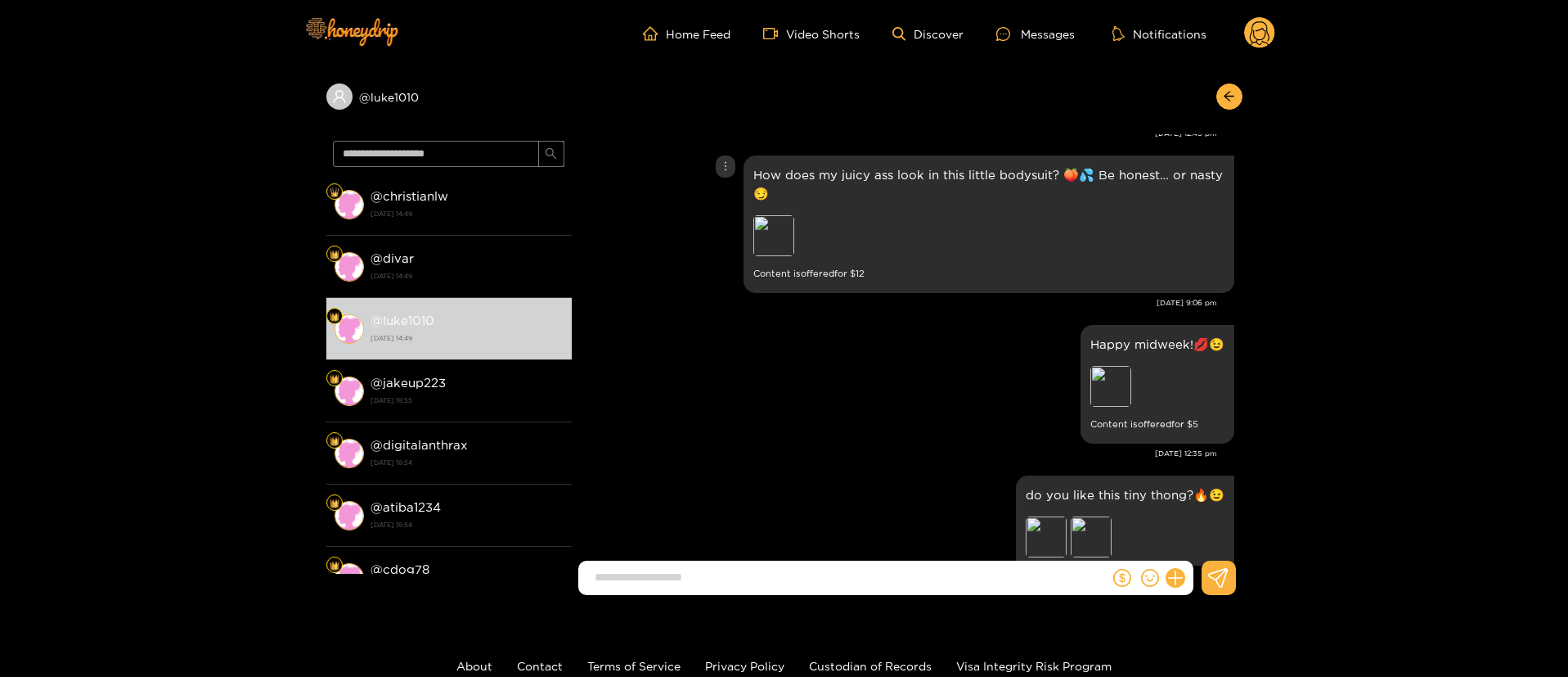
click at [735, 170] on div "How does my juicy ass look in this little bodysuit? 🍑💦 Be honest… or nasty 😏 Pr…" at bounding box center [906, 223] width 654 height 146
click at [733, 170] on div at bounding box center [725, 167] width 20 height 22
click at [729, 194] on div "Unsend" at bounding box center [724, 201] width 40 height 16
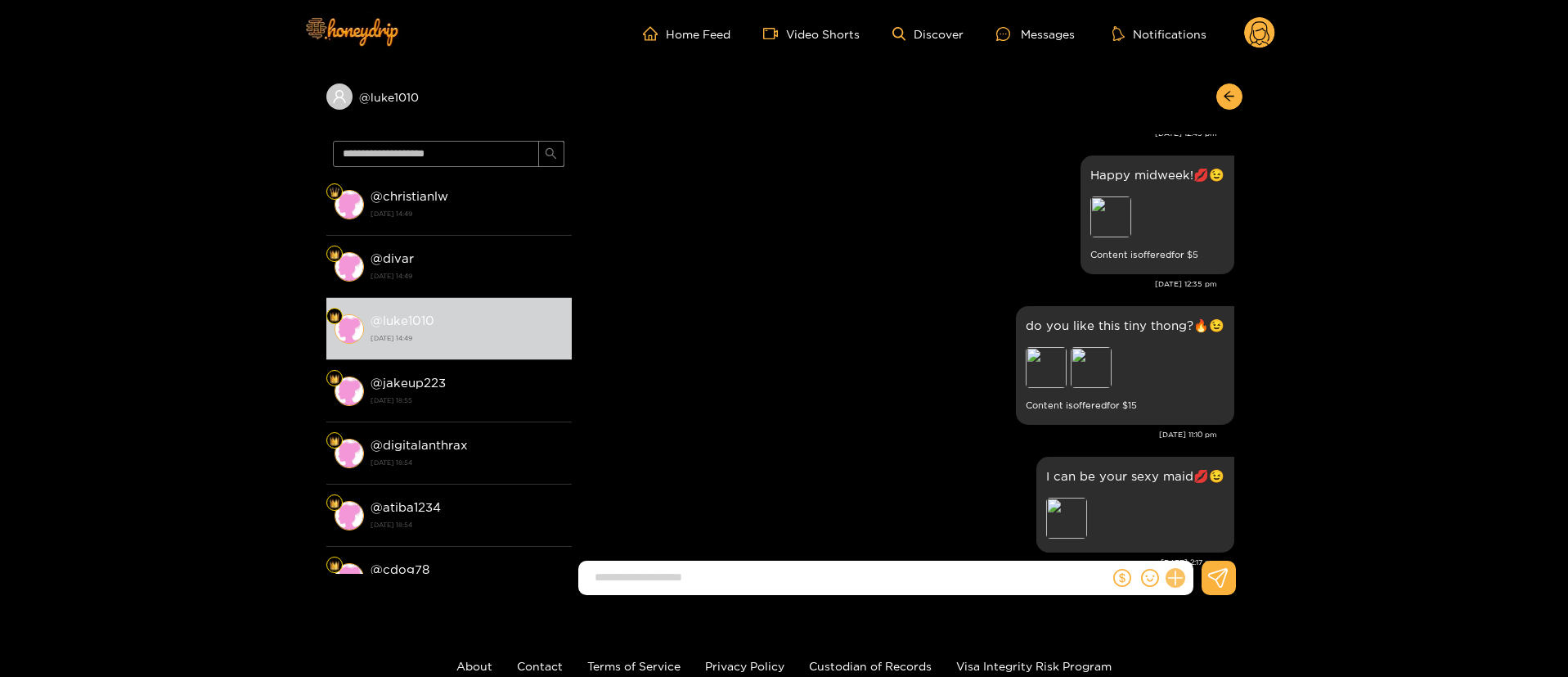
click at [1180, 576] on icon at bounding box center [1175, 578] width 19 height 19
click at [1186, 539] on button at bounding box center [1206, 537] width 58 height 37
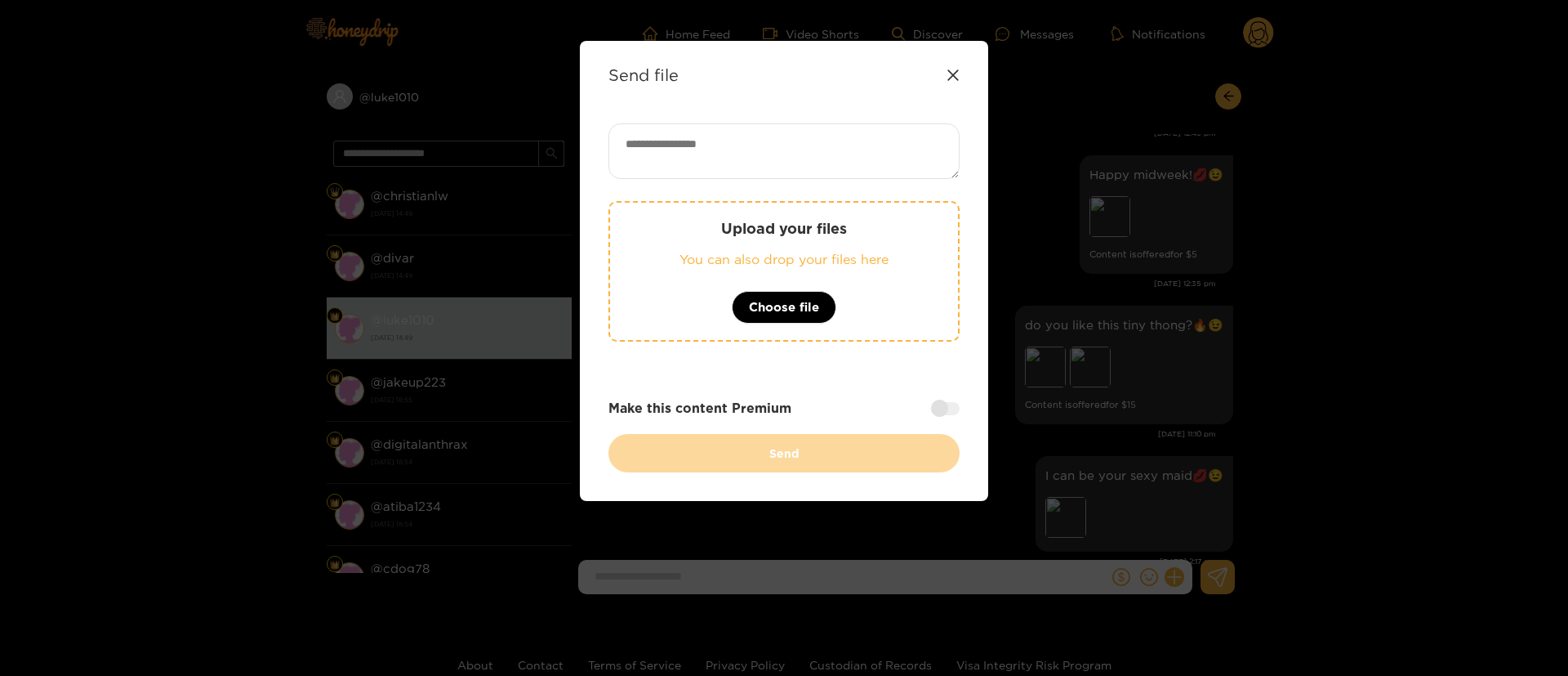
click at [861, 151] on textarea at bounding box center [784, 151] width 351 height 56
paste textarea "**********"
type textarea "**********"
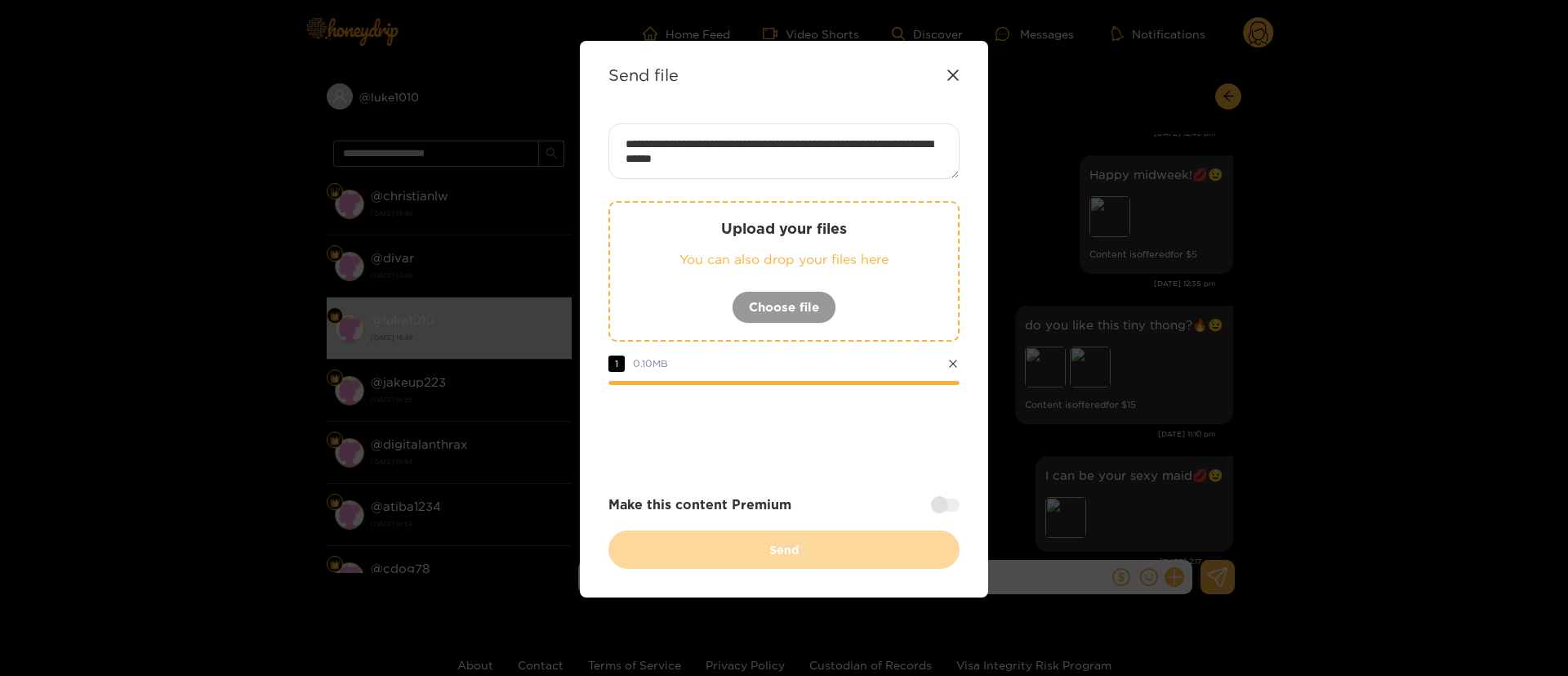
click at [842, 500] on div "Make this content Premium" at bounding box center [784, 504] width 351 height 19
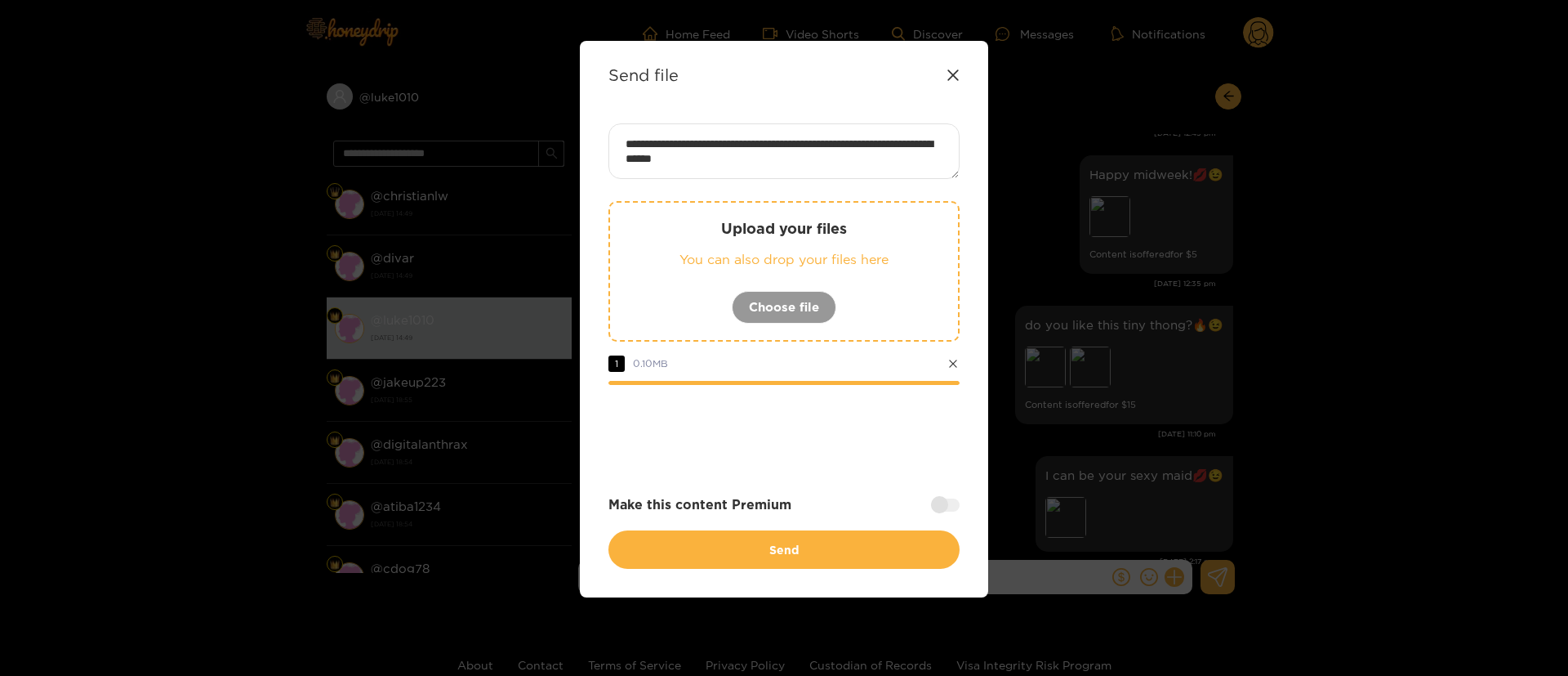
click at [943, 503] on div at bounding box center [945, 505] width 29 height 13
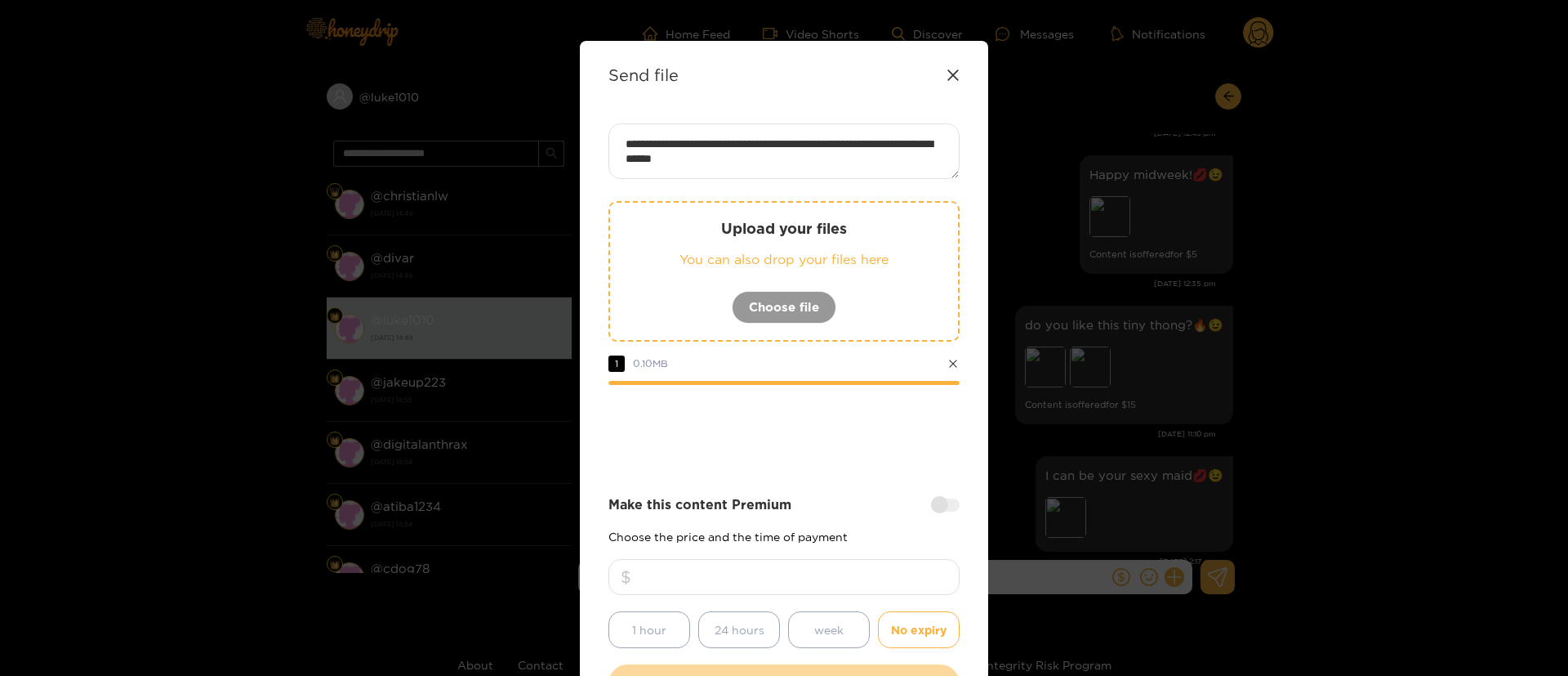
click at [855, 560] on input "number" at bounding box center [784, 577] width 351 height 36
type input "**"
click at [856, 423] on div at bounding box center [784, 430] width 351 height 65
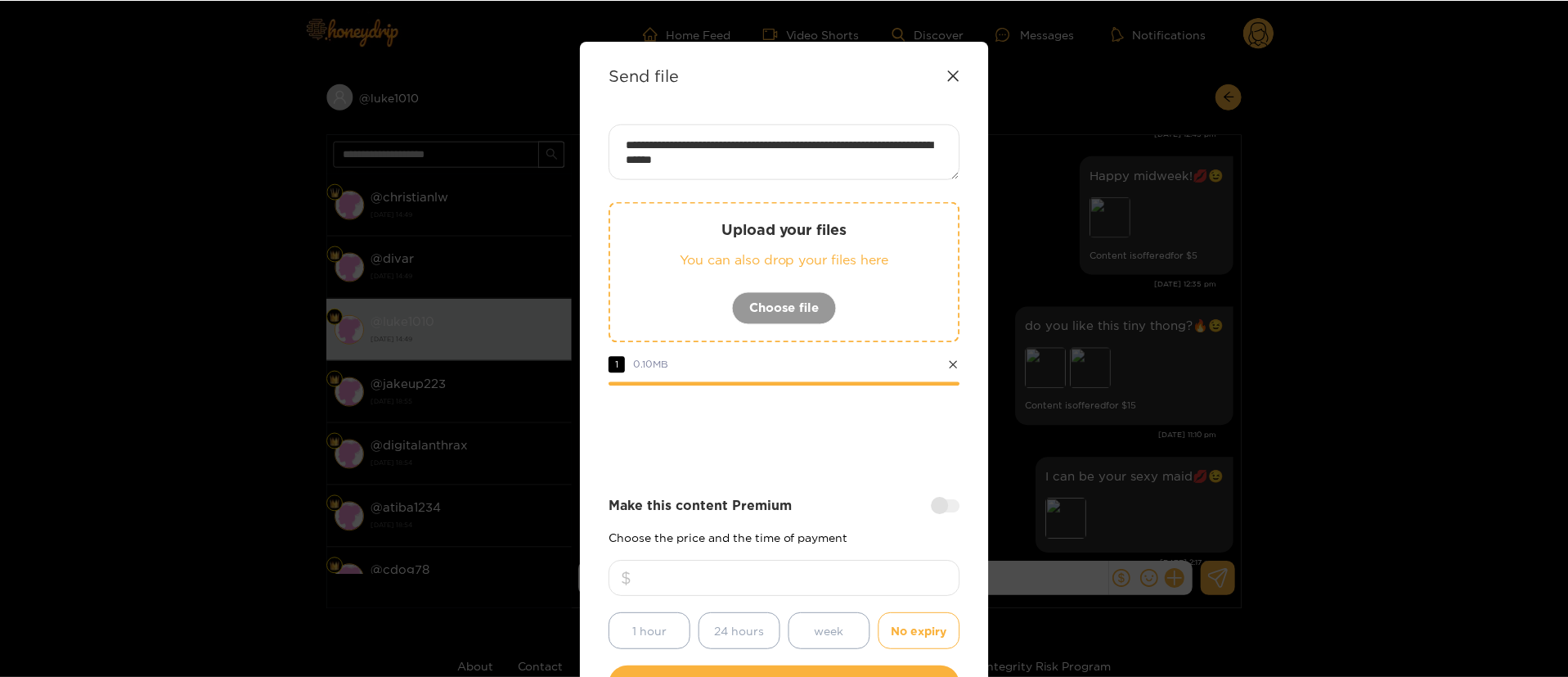
scroll to position [121, 0]
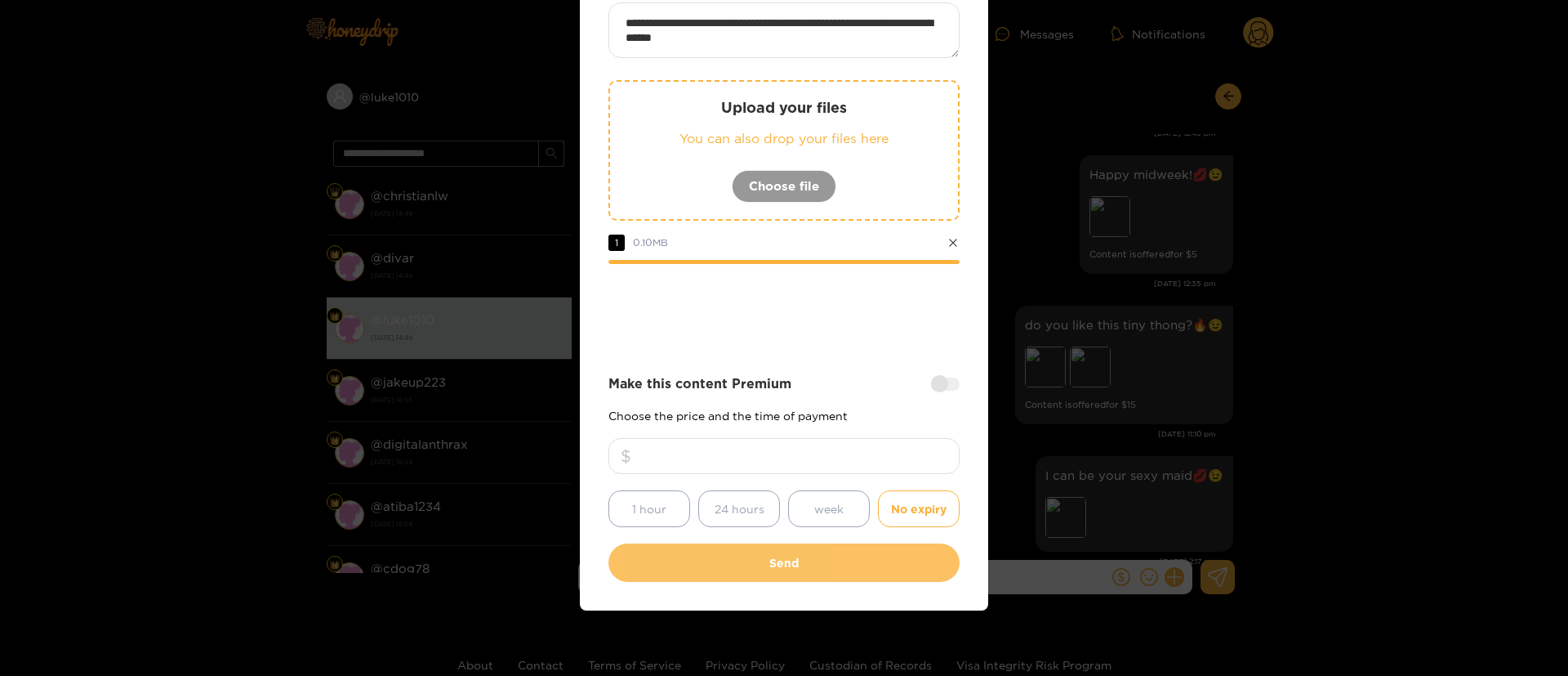
click at [804, 563] on button "Send" at bounding box center [784, 562] width 351 height 39
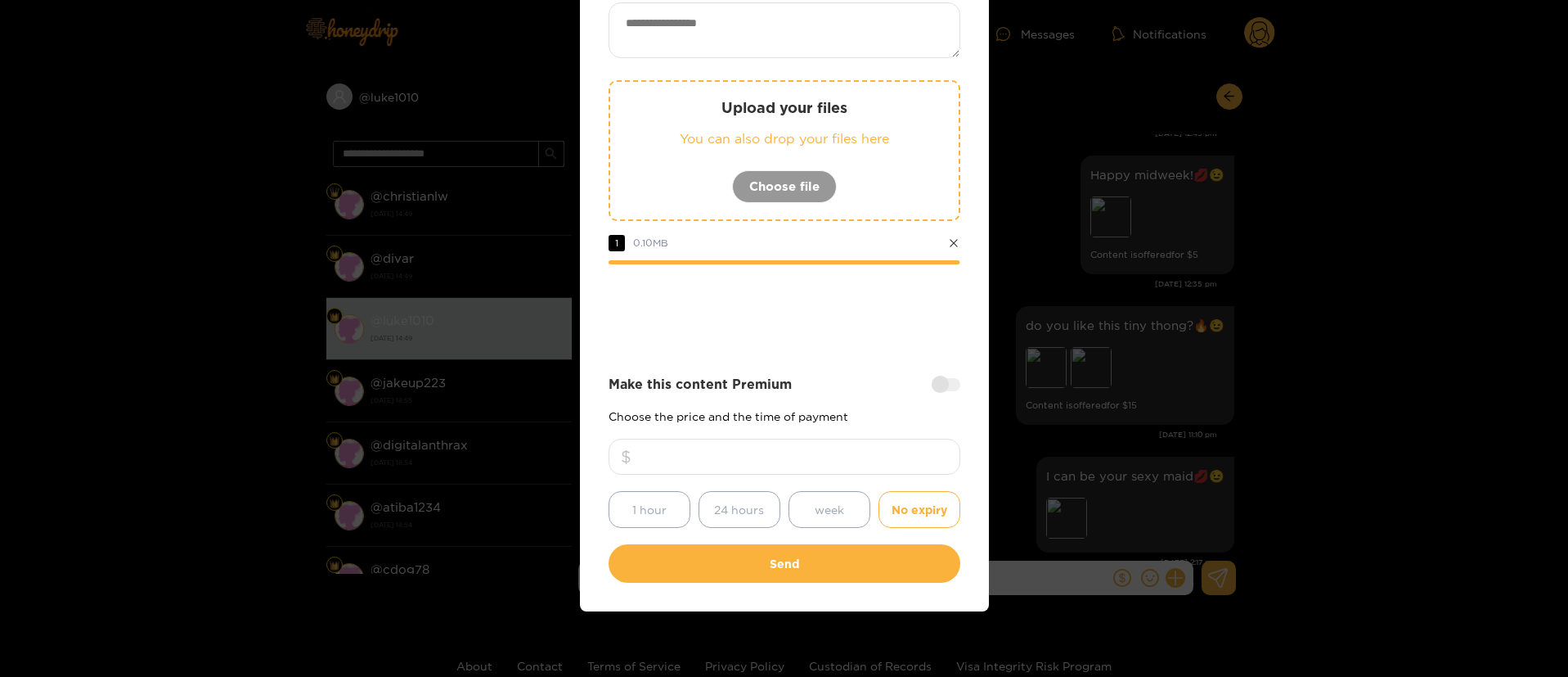
scroll to position [25, 0]
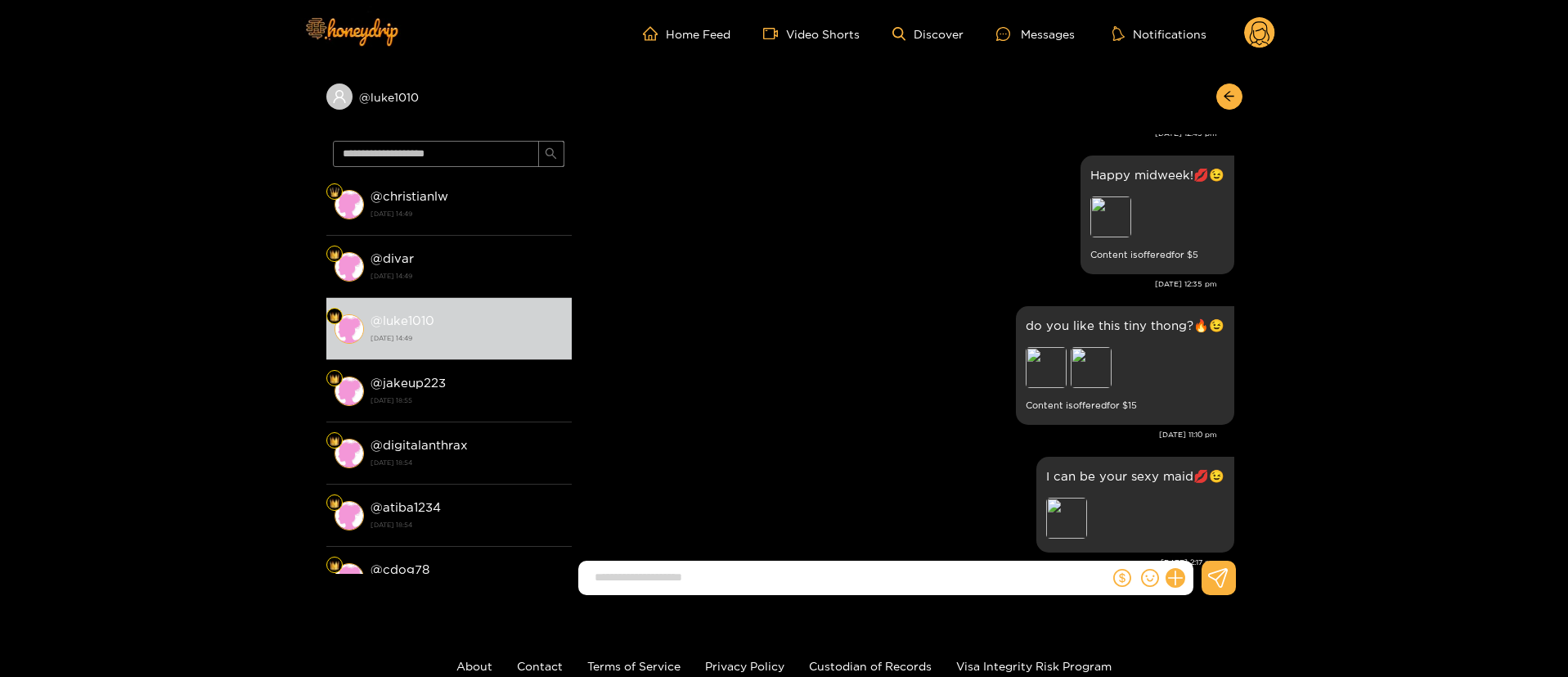
click at [1252, 30] on icon at bounding box center [1259, 35] width 20 height 29
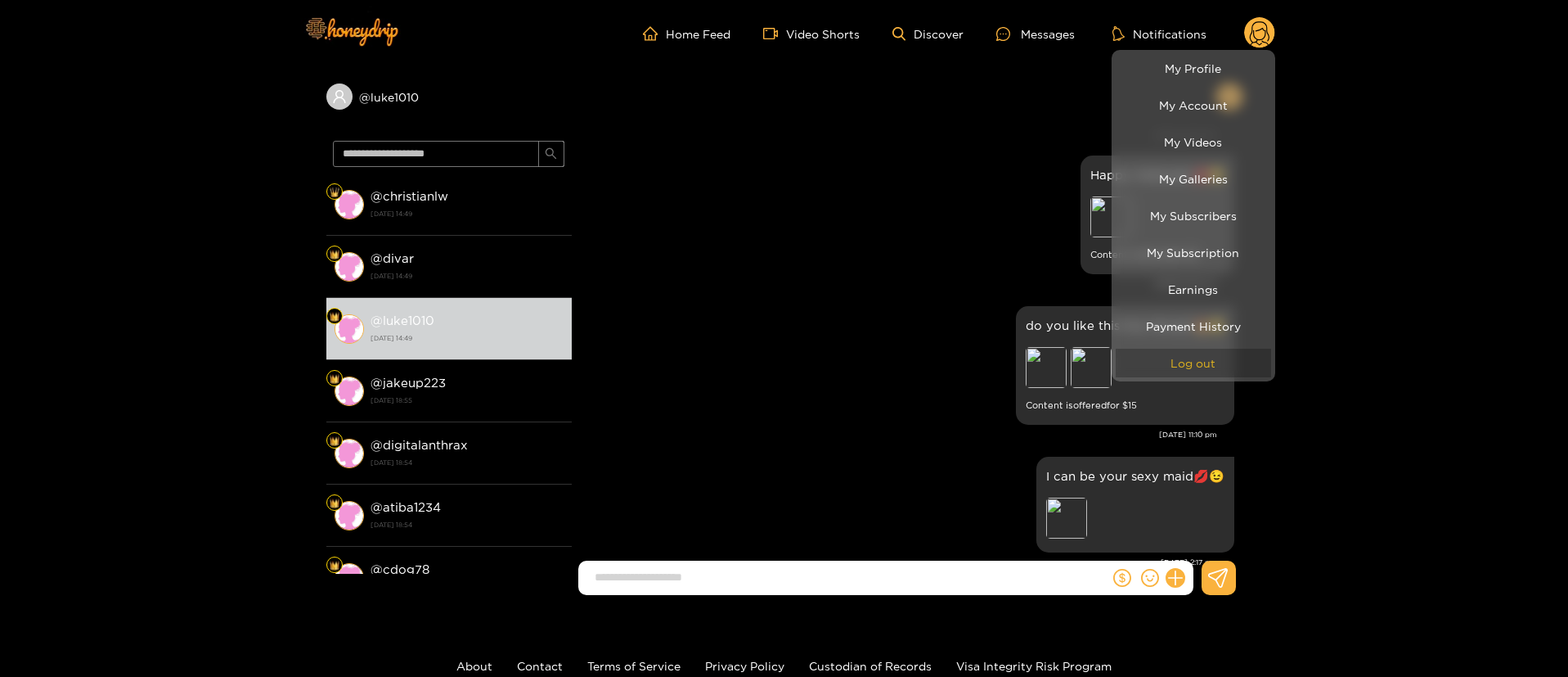
click at [1194, 370] on button "Log out" at bounding box center [1193, 362] width 156 height 29
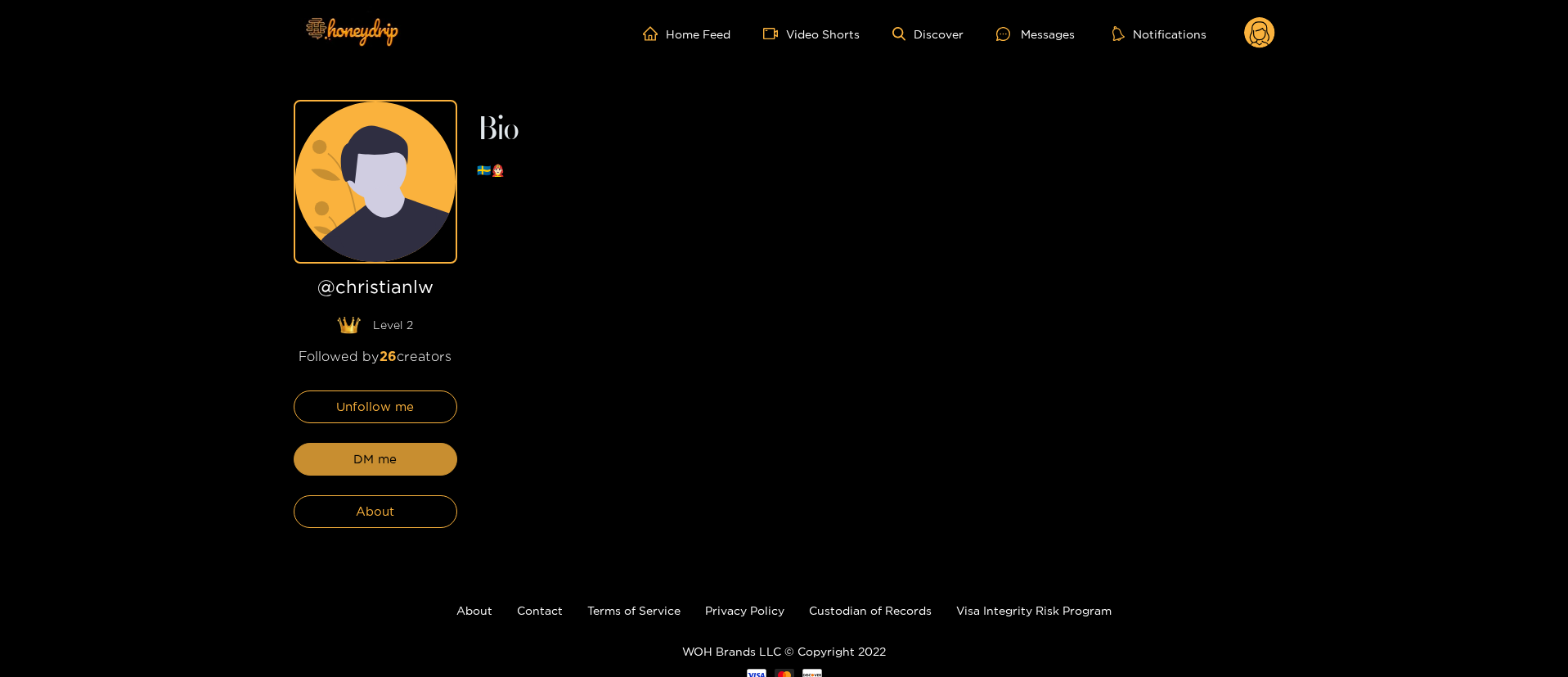
click at [423, 452] on button "DM me" at bounding box center [375, 459] width 164 height 33
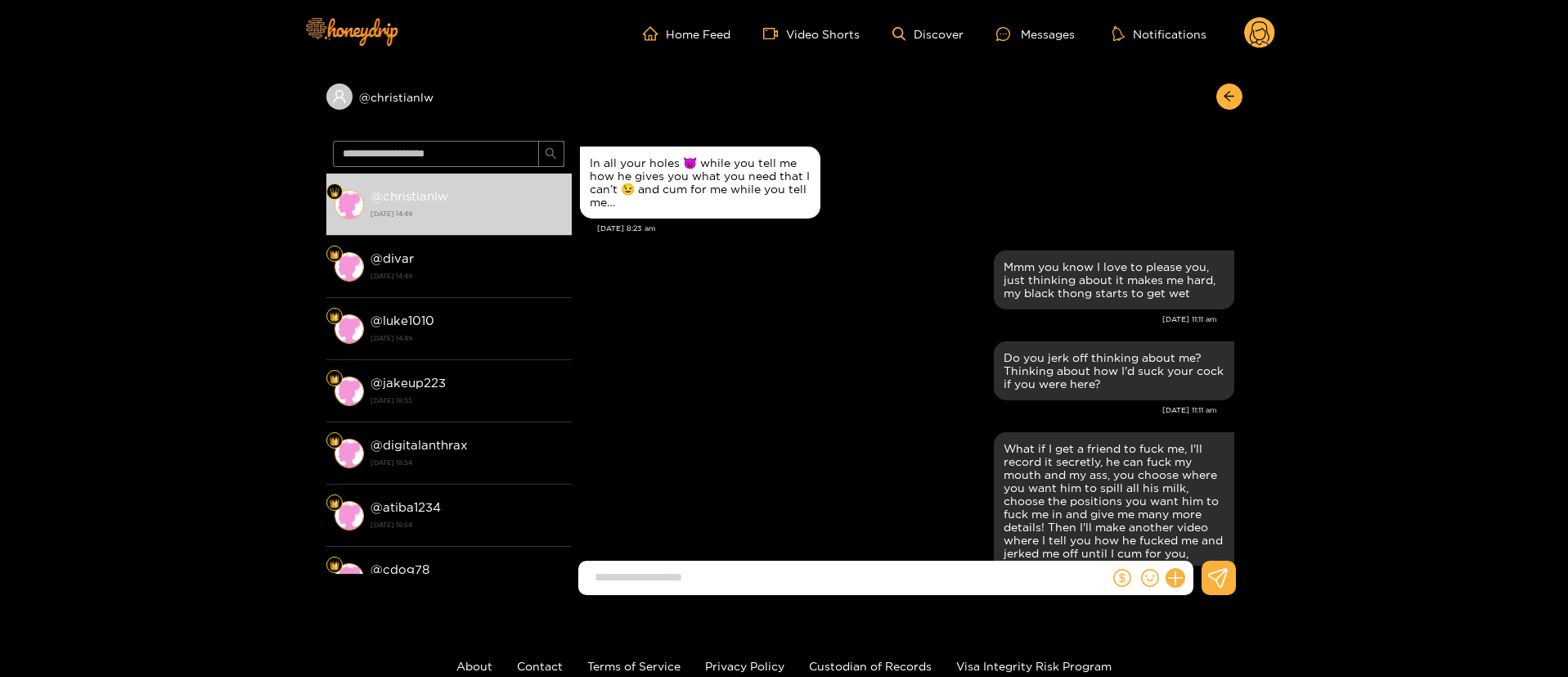
scroll to position [2880, 0]
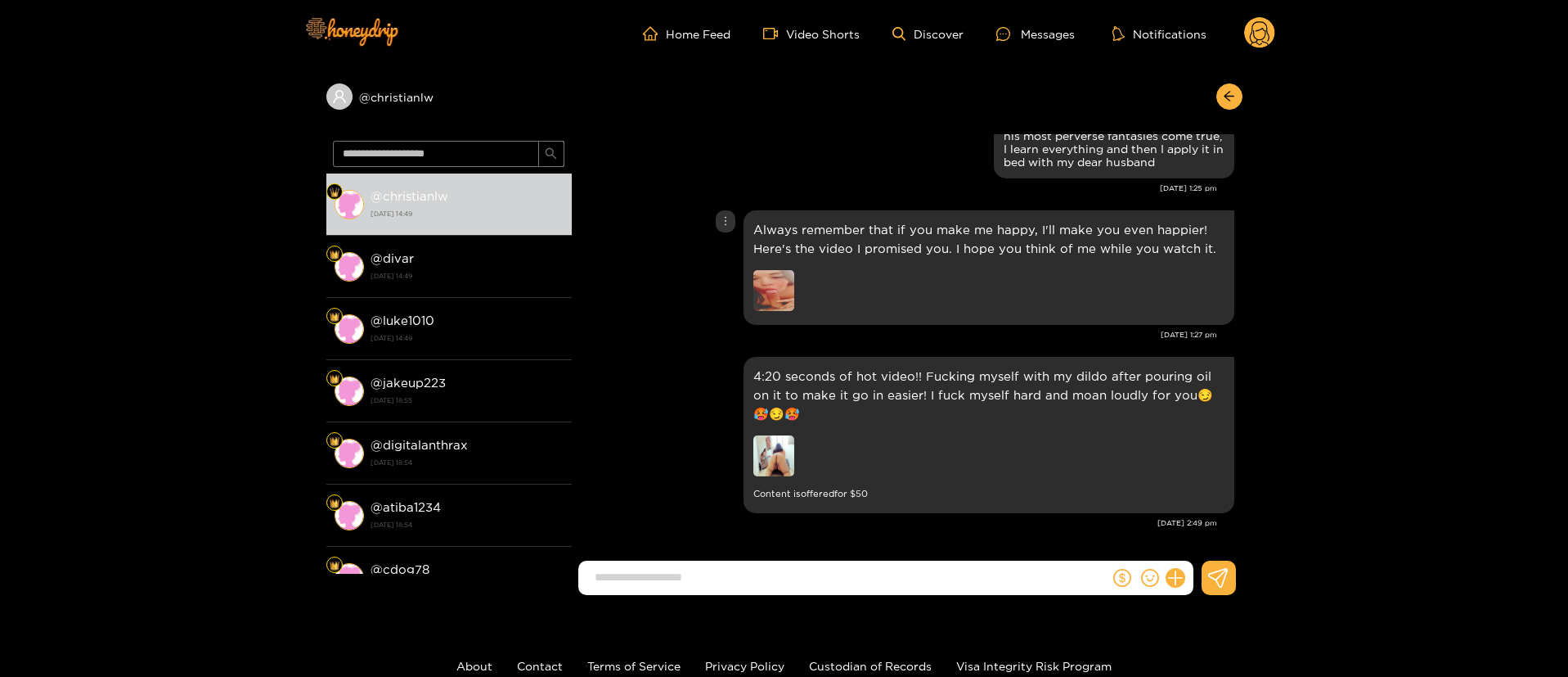
click at [695, 319] on div "Always remember that if you make me happy, I'll make you even happier! Here's t…" at bounding box center [906, 268] width 654 height 123
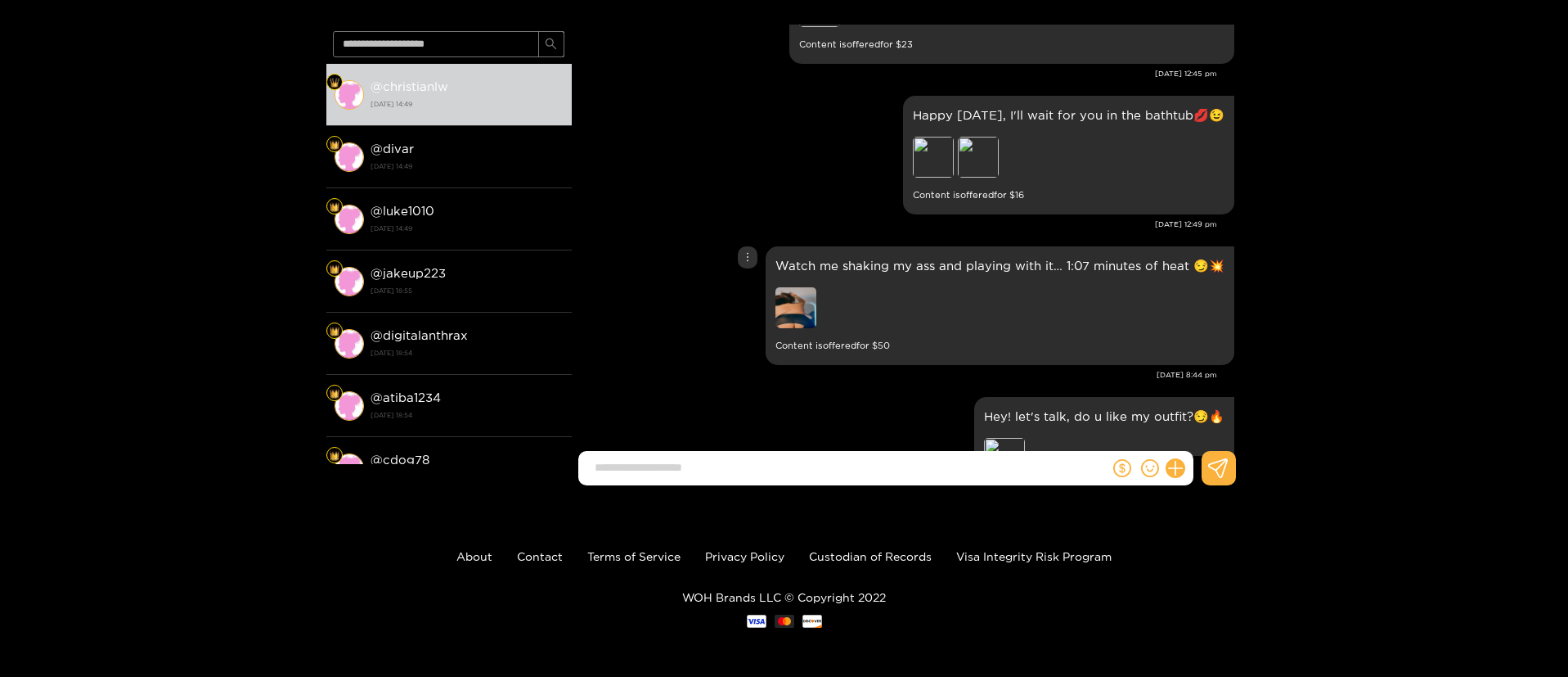
scroll to position [0, 0]
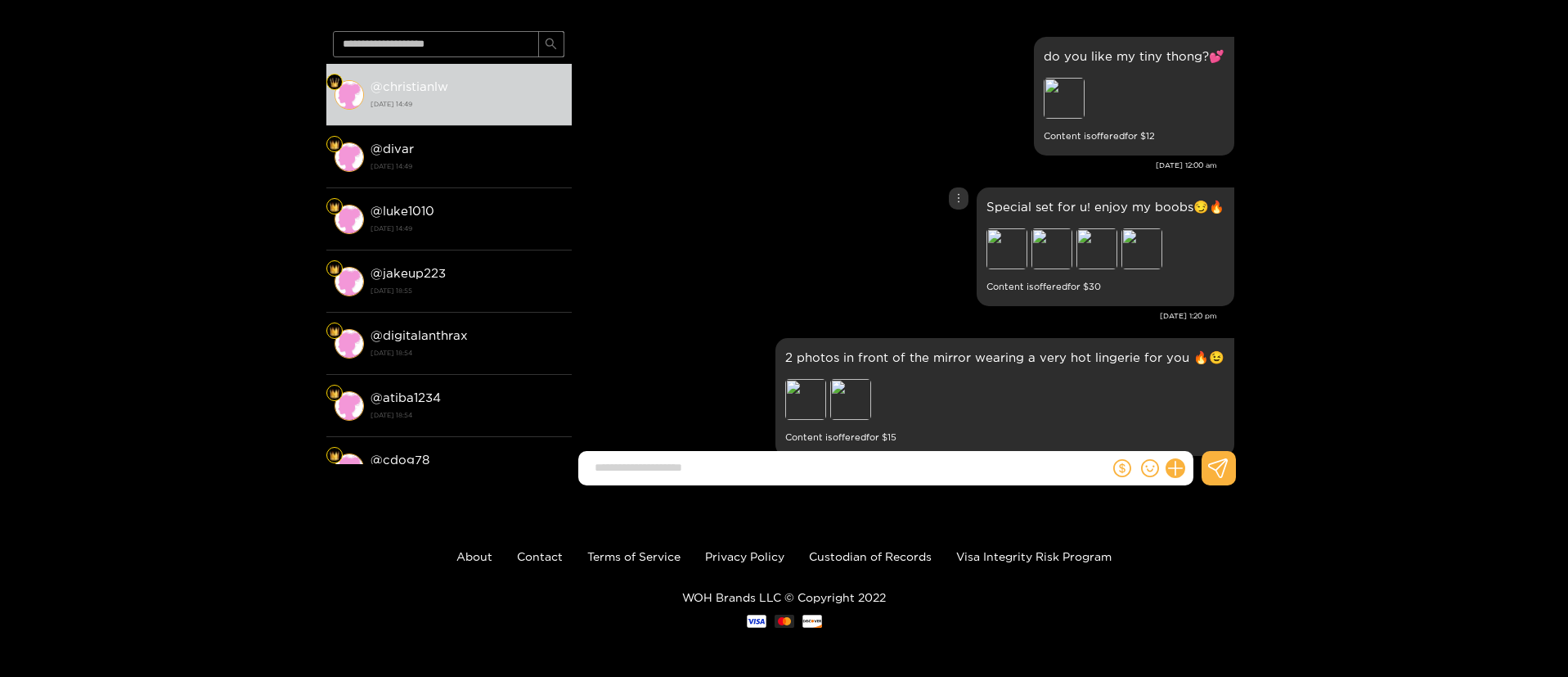
click at [975, 207] on div "Special set for u! enjoy my boobs😏🔥 Preview Preview Preview Preview Content is …" at bounding box center [906, 247] width 654 height 127
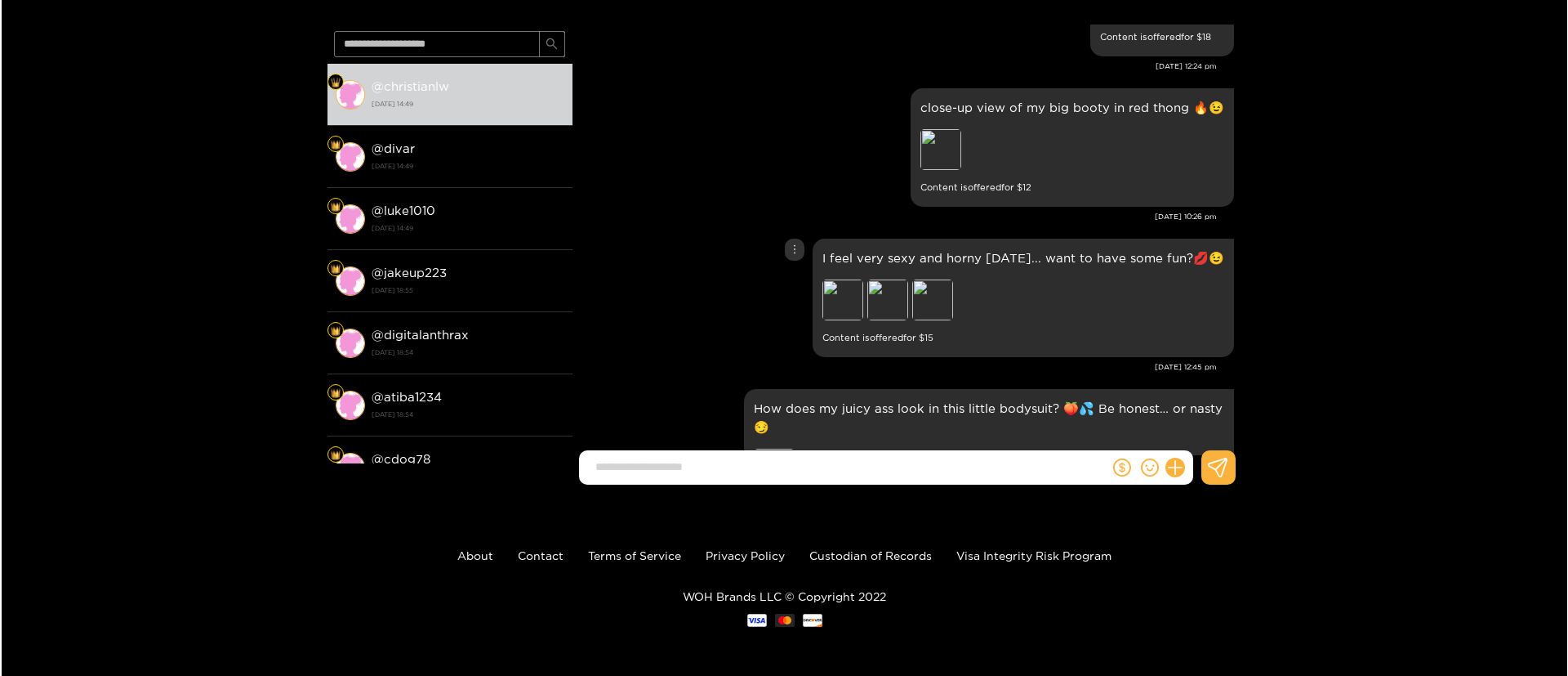
scroll to position [1225, 0]
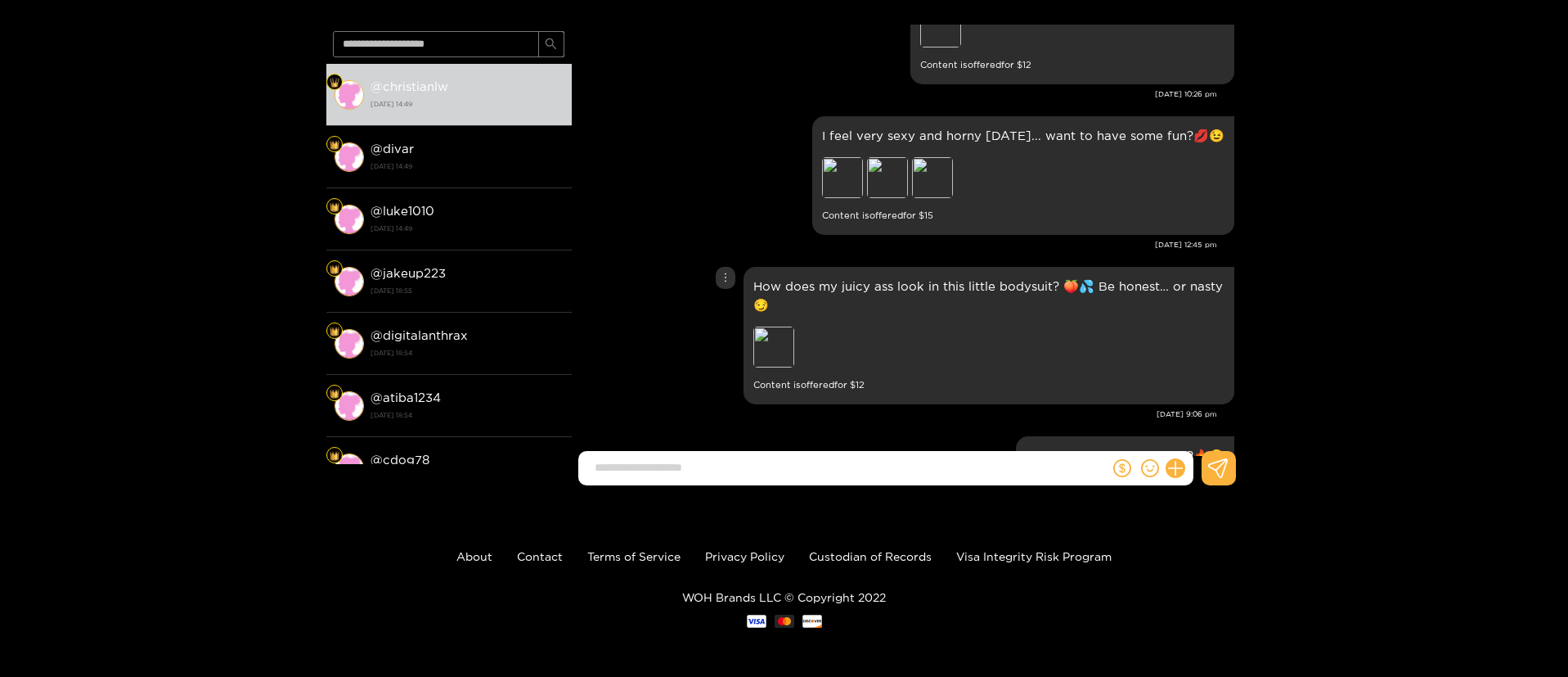
click at [892, 302] on p "How does my juicy ass look in this little bodysuit? 🍑💦 Be honest… or nasty 😏" at bounding box center [988, 296] width 471 height 38
click at [892, 286] on p "How does my juicy ass look in this little bodysuit? 🍑💦 Be honest… or nasty 😏" at bounding box center [988, 296] width 471 height 38
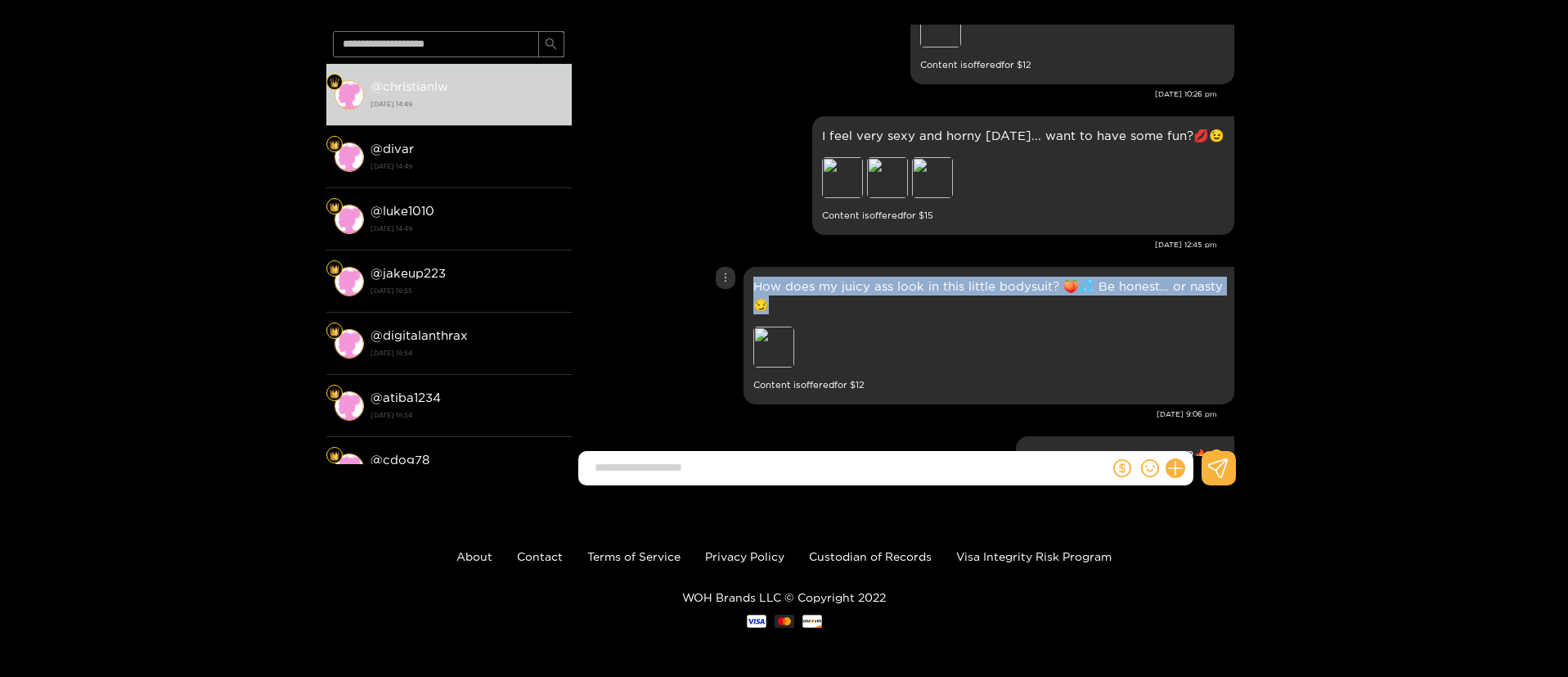
click at [892, 286] on p "How does my juicy ass look in this little bodysuit? 🍑💦 Be honest… or nasty 😏" at bounding box center [988, 296] width 471 height 38
copy p "How does my juicy ass look in this little bodysuit? 🍑💦 Be honest… or nasty 😏"
click at [779, 295] on p "How does my juicy ass look in this little bodysuit? 🍑💦 Be honest… or nasty 😏" at bounding box center [988, 296] width 471 height 38
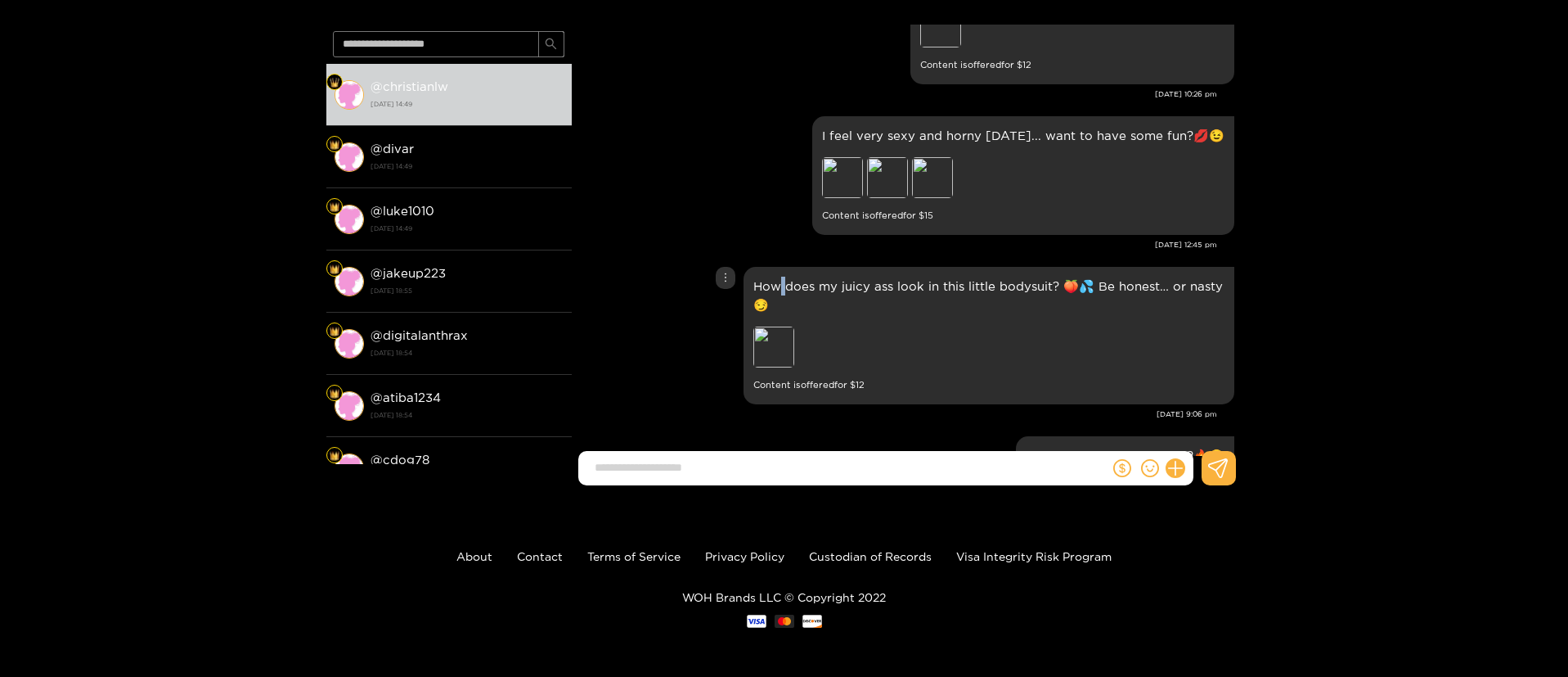
click at [779, 295] on p "How does my juicy ass look in this little bodysuit? 🍑💦 Be honest… or nasty 😏" at bounding box center [988, 296] width 471 height 38
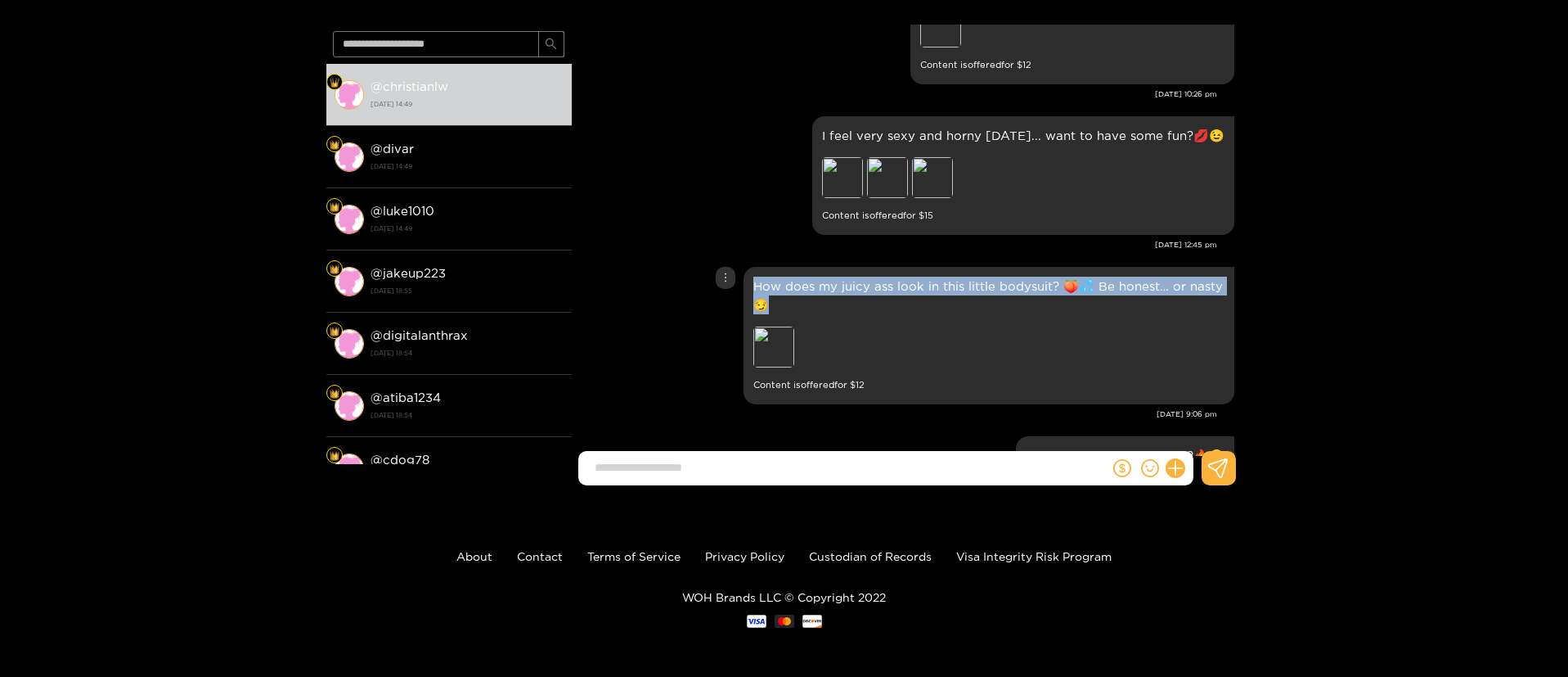
click at [779, 295] on p "How does my juicy ass look in this little bodysuit? 🍑💦 Be honest… or nasty 😏" at bounding box center [988, 296] width 471 height 38
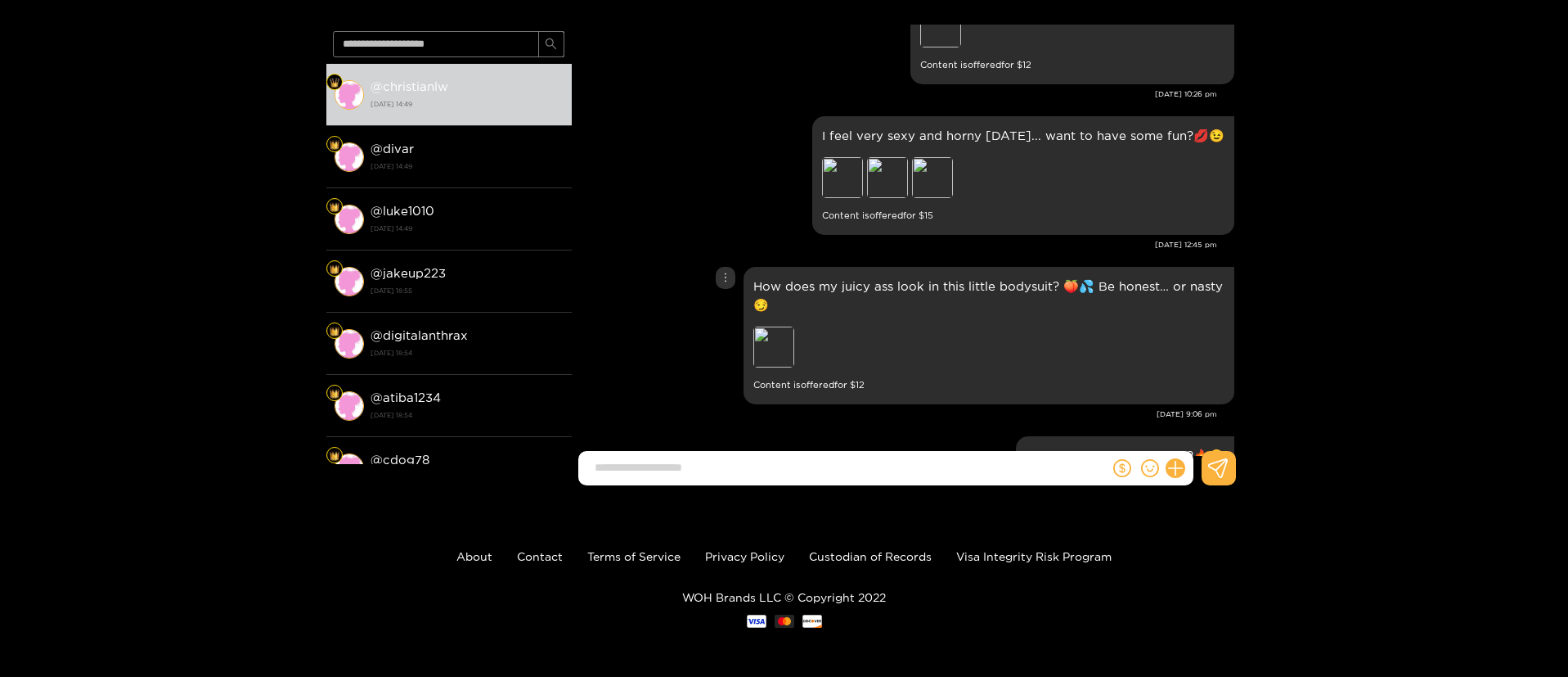
click at [727, 282] on icon "more" at bounding box center [725, 278] width 12 height 12
click at [727, 320] on div "Unsend" at bounding box center [724, 312] width 54 height 26
click at [724, 315] on div "Unsend" at bounding box center [724, 312] width 40 height 16
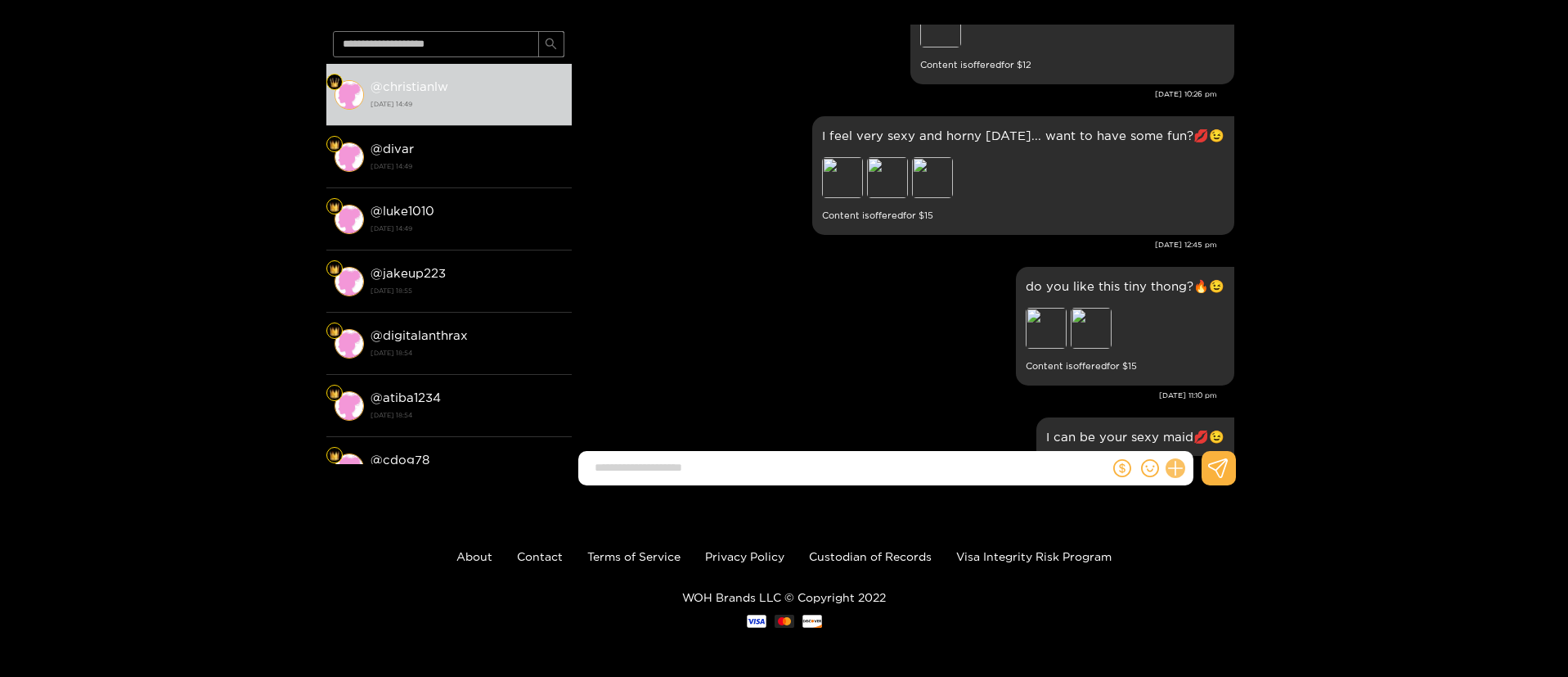
click at [1183, 471] on button at bounding box center [1175, 468] width 28 height 28
click at [1198, 435] on icon at bounding box center [1206, 428] width 16 height 16
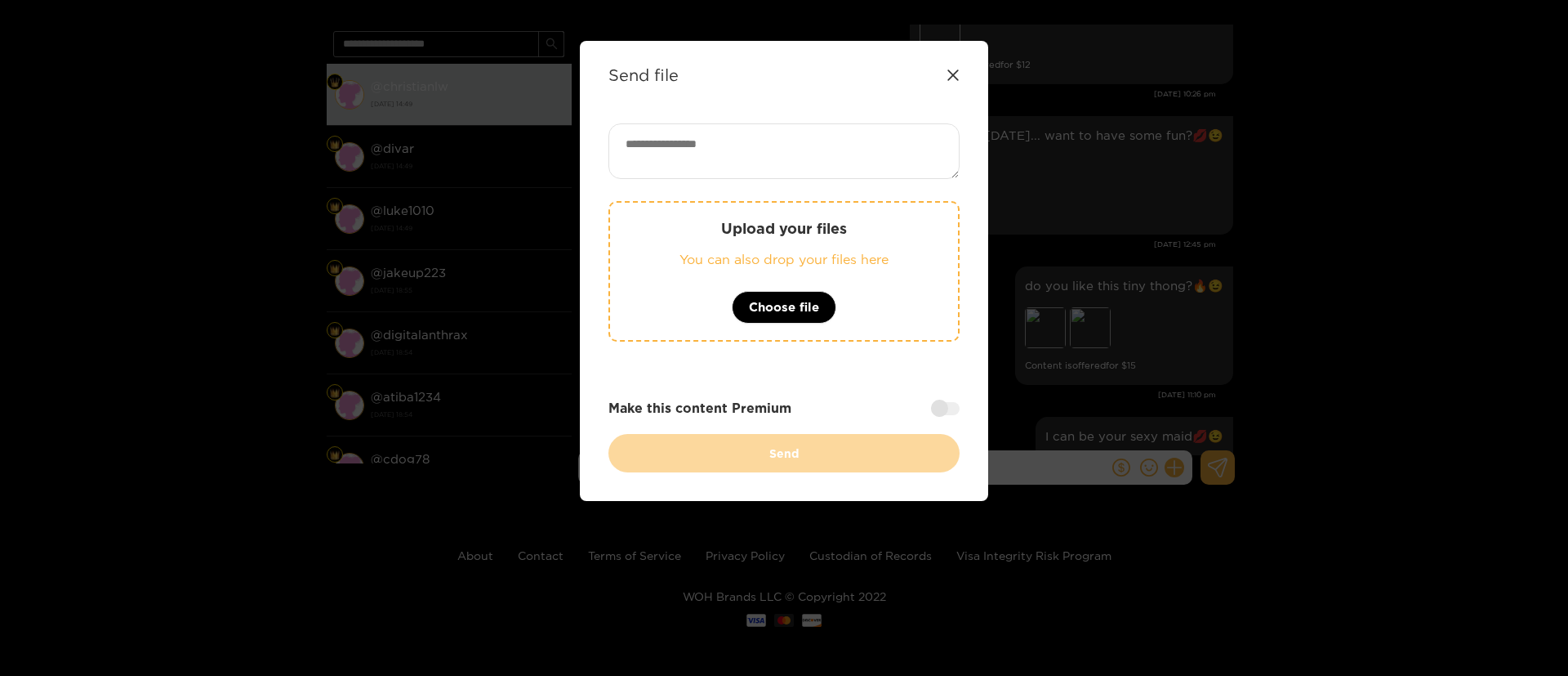
click at [843, 153] on textarea at bounding box center [784, 151] width 351 height 56
paste textarea "**********"
type textarea "**********"
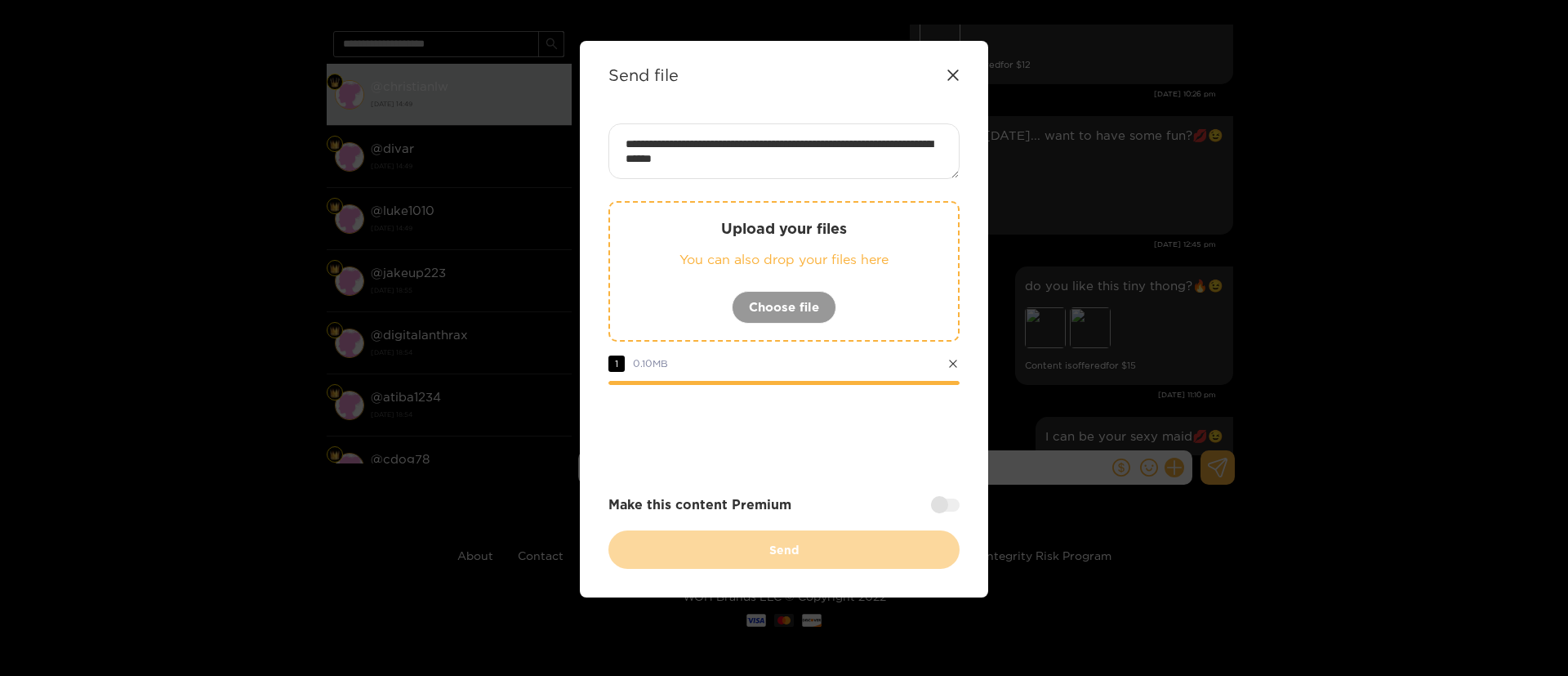
drag, startPoint x: 935, startPoint y: 504, endPoint x: 898, endPoint y: 524, distance: 42.1
click at [935, 505] on div at bounding box center [945, 505] width 29 height 13
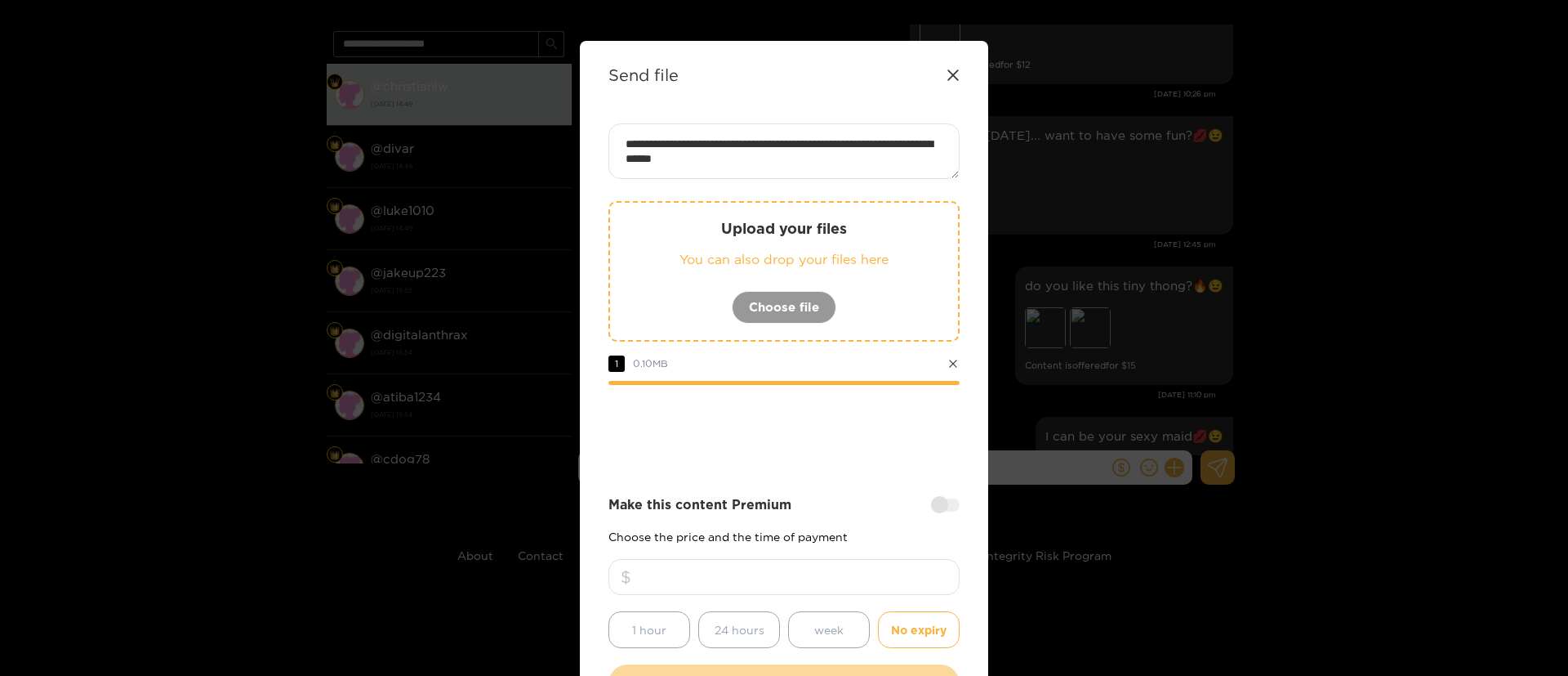
click at [846, 588] on input "number" at bounding box center [784, 577] width 351 height 36
type input "**"
click at [834, 471] on div "**********" at bounding box center [784, 412] width 351 height 579
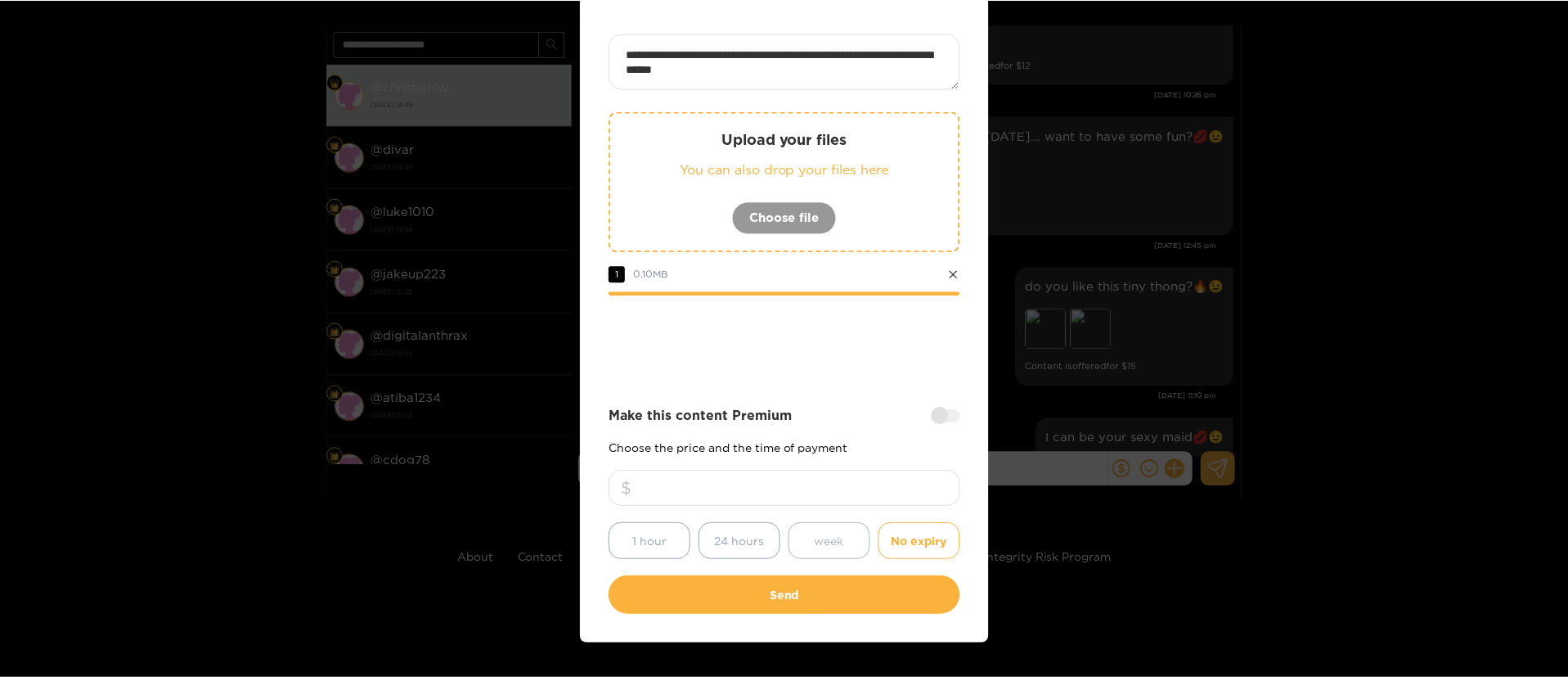
scroll to position [121, 0]
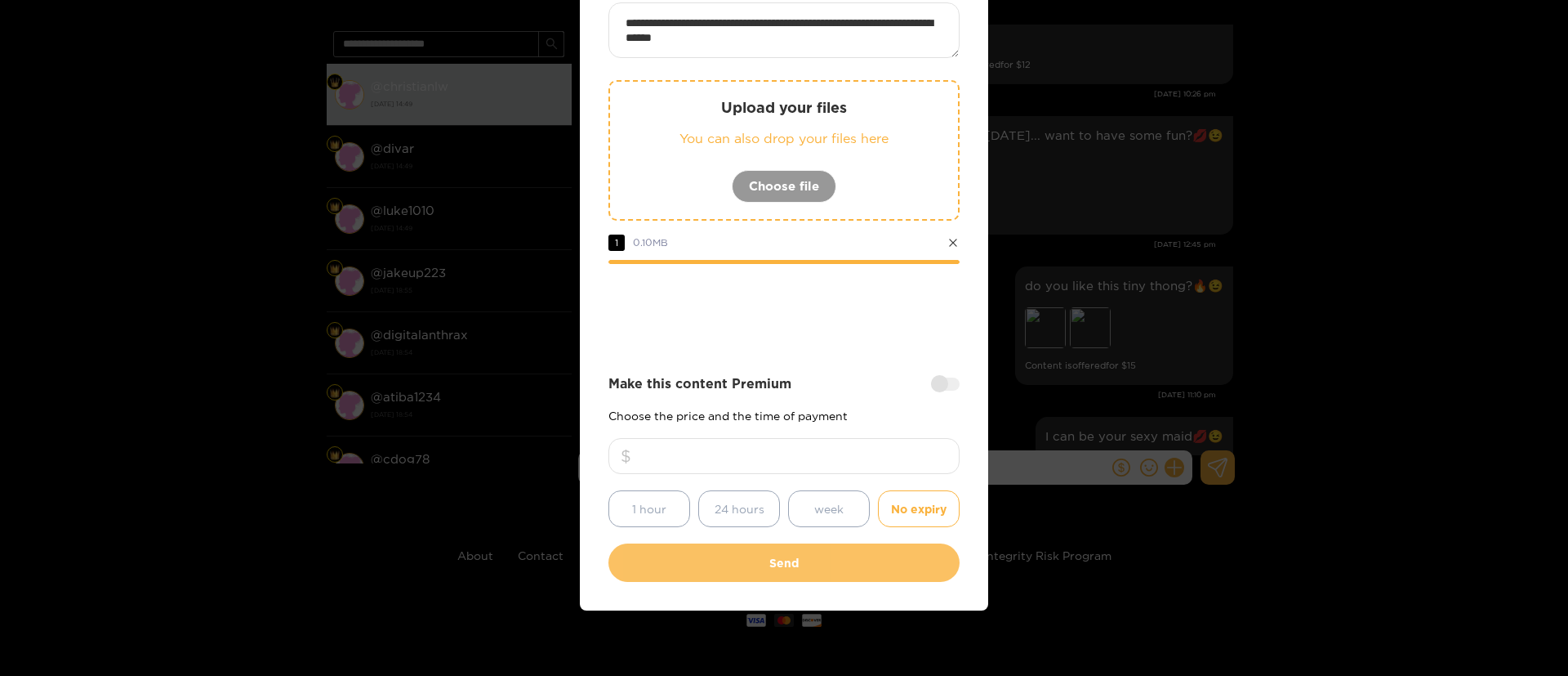
click at [822, 568] on button "Send" at bounding box center [784, 562] width 351 height 39
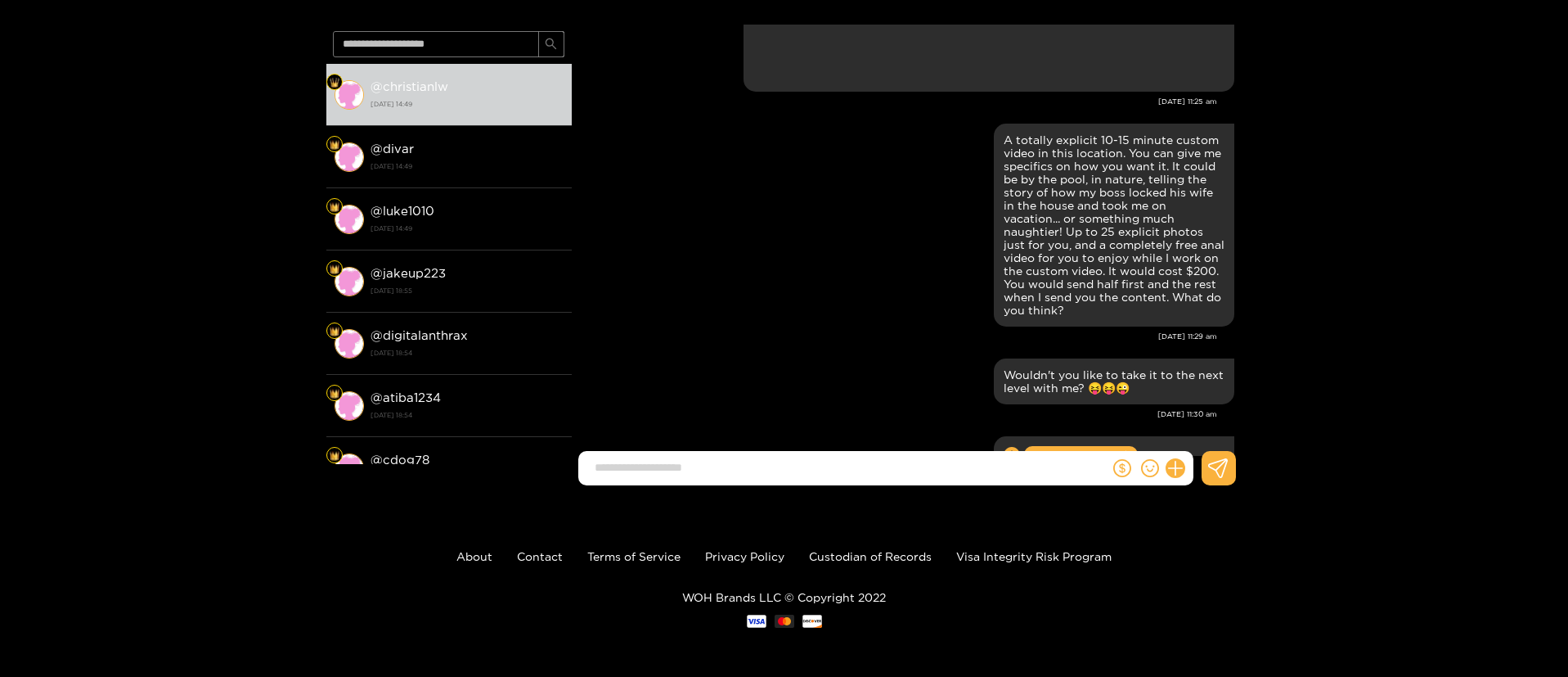
scroll to position [1124, 0]
